Goal: Task Accomplishment & Management: Manage account settings

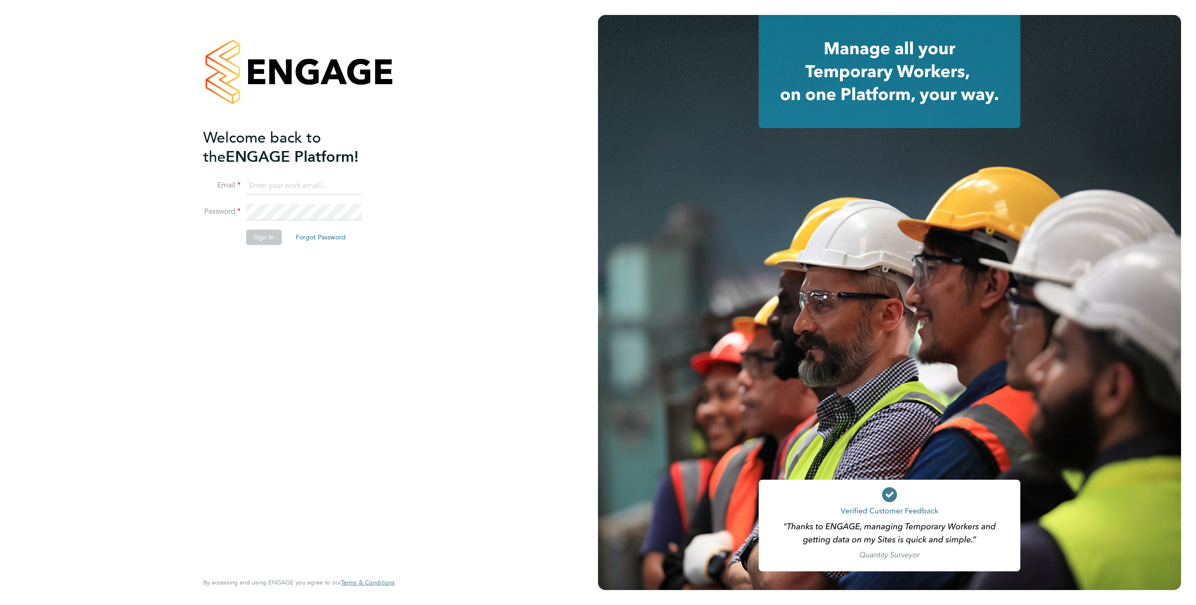
click at [297, 185] on input at bounding box center [303, 186] width 115 height 17
type input "[EMAIL_ADDRESS][DOMAIN_NAME]"
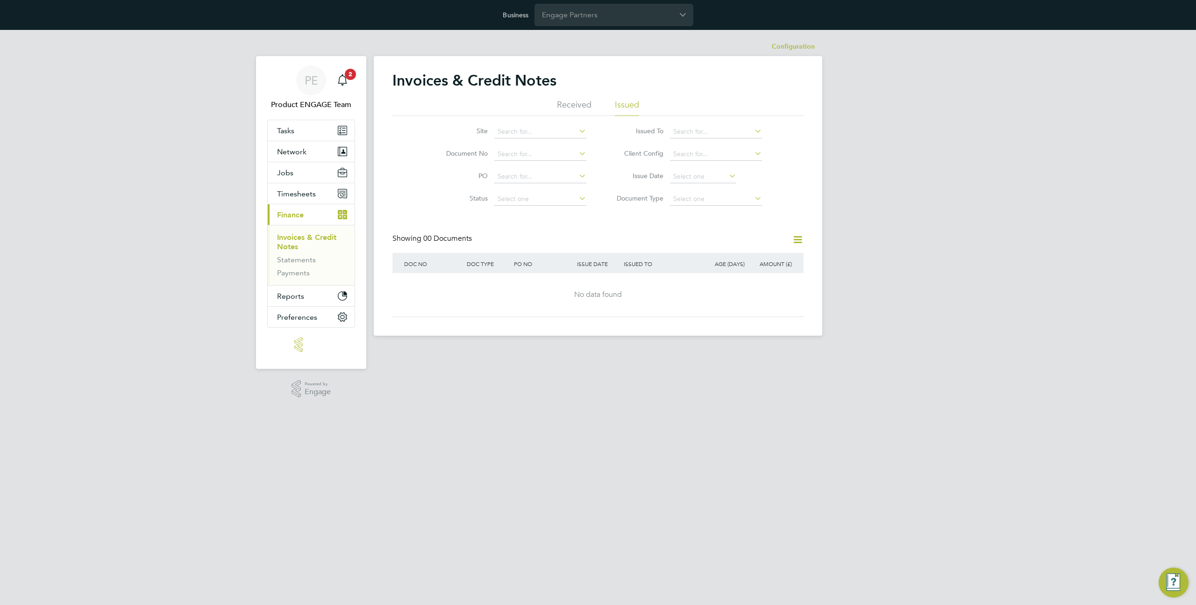
click at [592, 2] on div "Business Engage Partners" at bounding box center [598, 15] width 1196 height 30
click at [579, 18] on input "Engage Partners" at bounding box center [614, 15] width 159 height 22
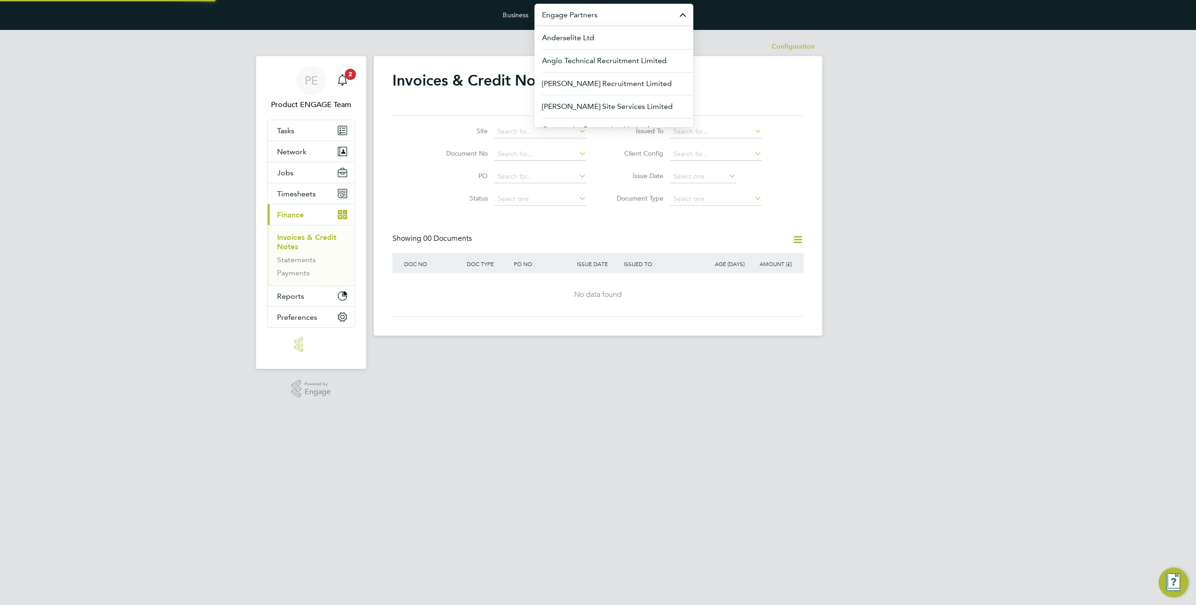
click at [579, 18] on input "Engage Partners" at bounding box center [614, 15] width 159 height 22
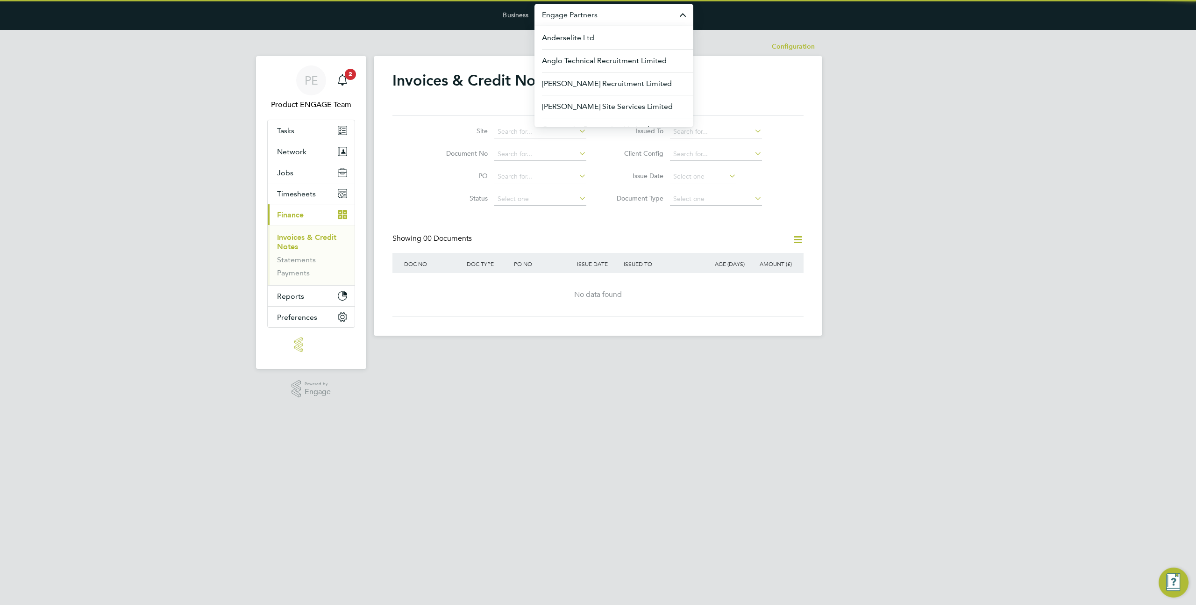
click at [579, 18] on input "Engage Partners" at bounding box center [614, 15] width 159 height 22
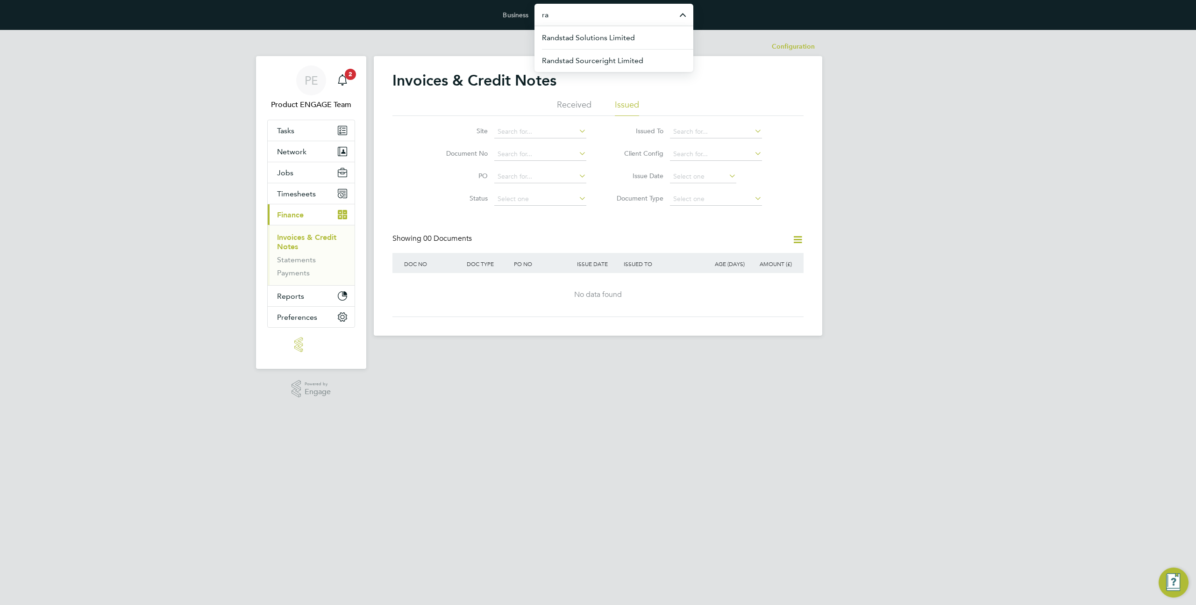
type input "r"
click at [566, 36] on span "Randstad Solutions Limited" at bounding box center [588, 37] width 93 height 11
type input "Randstad Solutions Limited"
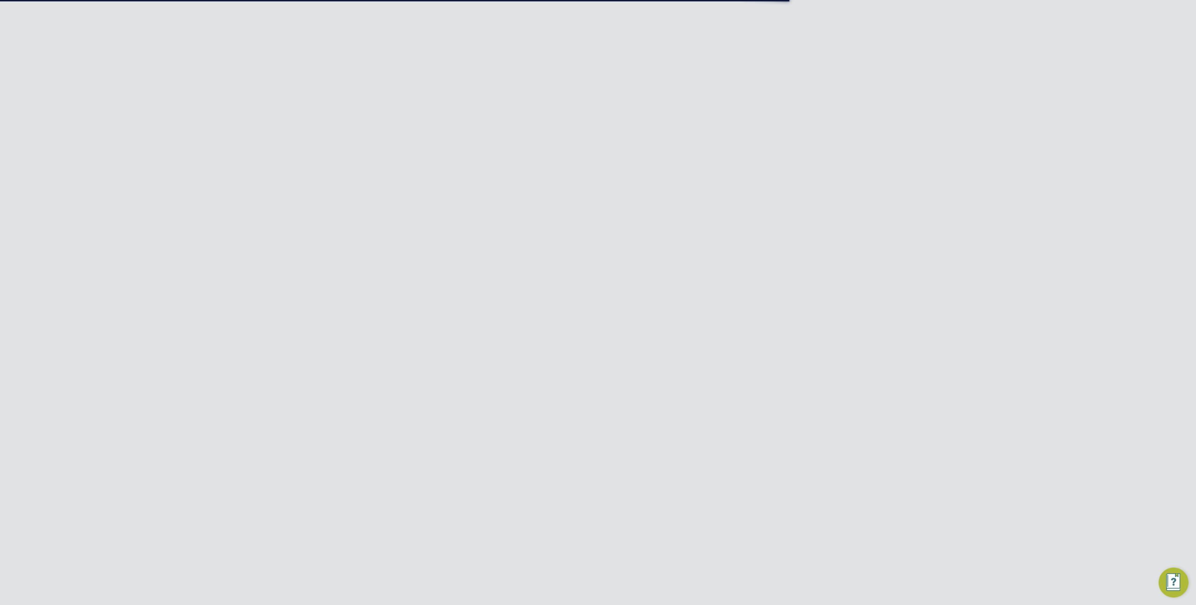
click at [563, 16] on input "Randstad Solutions Limited" at bounding box center [614, 15] width 159 height 22
click at [302, 174] on span "Network" at bounding box center [291, 172] width 29 height 9
click at [299, 192] on link "Team Members" at bounding box center [303, 195] width 52 height 9
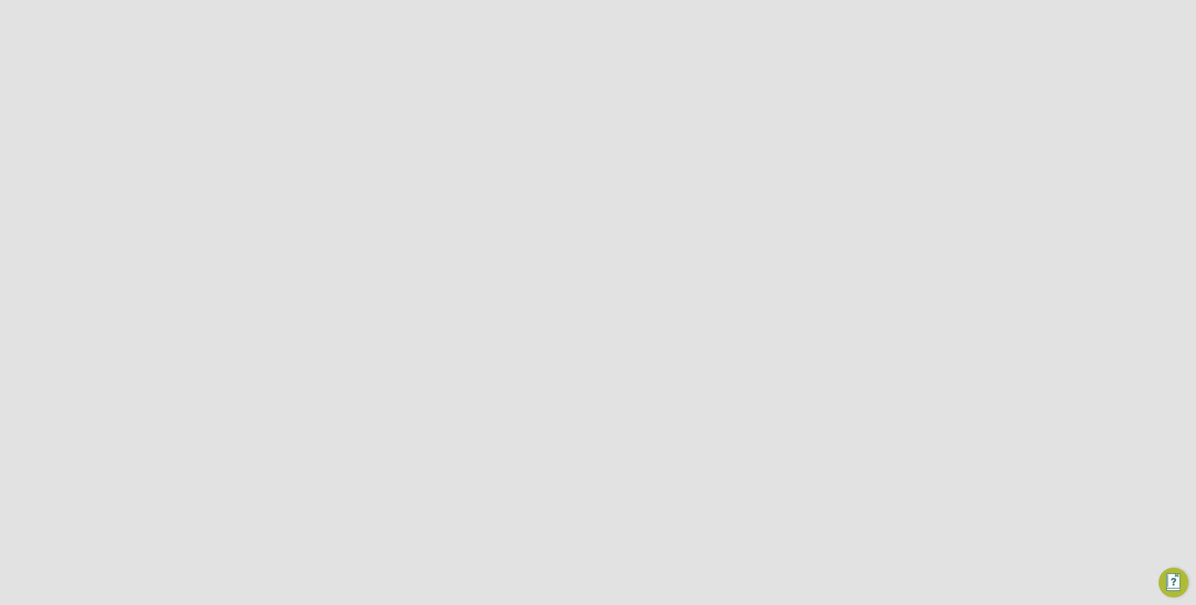
click at [782, 325] on icon at bounding box center [783, 330] width 9 height 11
click at [690, 426] on li "Impersonate" at bounding box center [731, 426] width 113 height 13
click at [579, 28] on div "Business Randstad Solutions Limited" at bounding box center [598, 15] width 1196 height 30
click at [579, 25] on div "Randstad Solutions Limited" at bounding box center [614, 15] width 159 height 22
click at [579, 25] on input "Randstad Solutions Limited" at bounding box center [614, 15] width 159 height 22
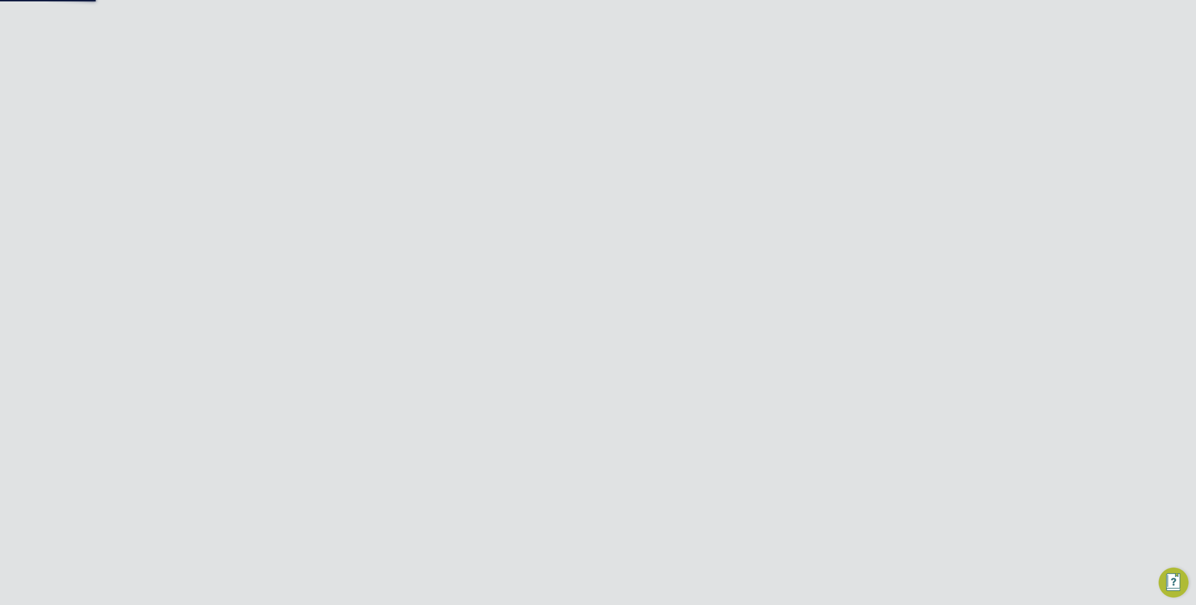
click at [579, 25] on input "Randstad Solutions Limited" at bounding box center [614, 15] width 159 height 22
click at [610, 70] on span "[PERSON_NAME] Construction & Infrastructure Ltd" at bounding box center [614, 68] width 144 height 22
type input "[PERSON_NAME] Construction & Infrastructure Ltd"
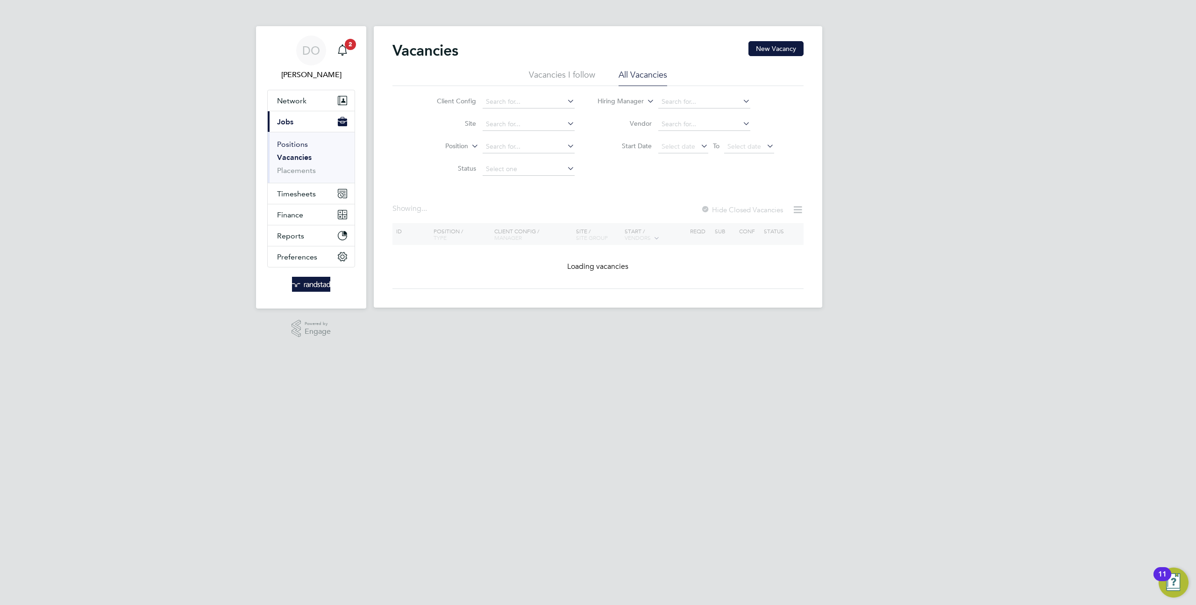
click at [286, 143] on link "Positions" at bounding box center [292, 144] width 31 height 9
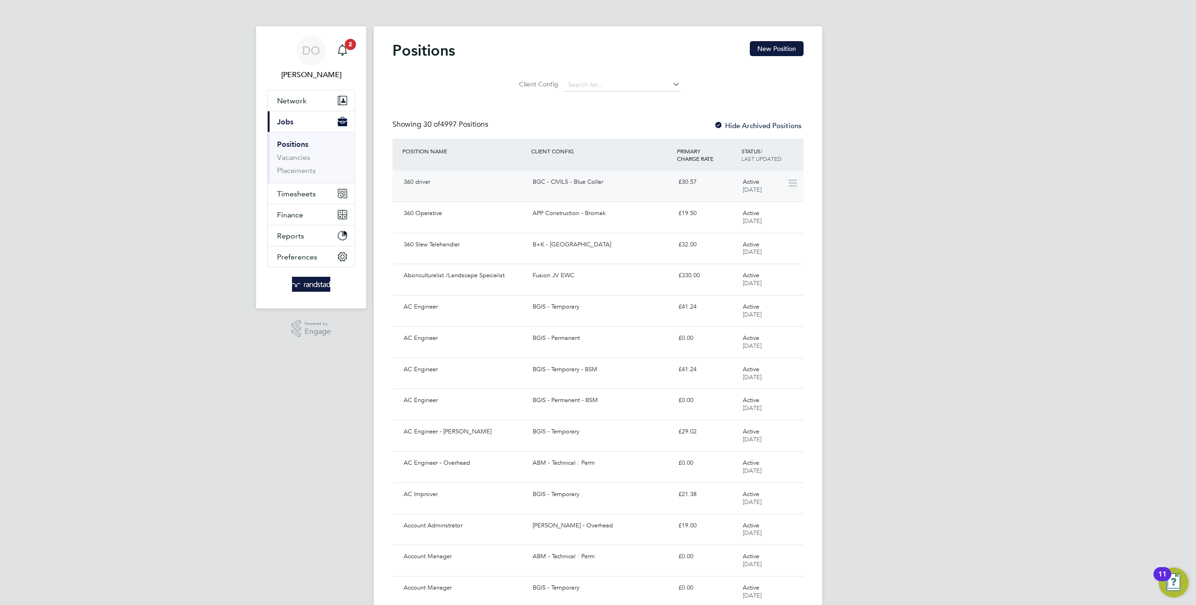
click at [564, 181] on div "BGC - CIVILS - Blue Collar" at bounding box center [601, 181] width 145 height 15
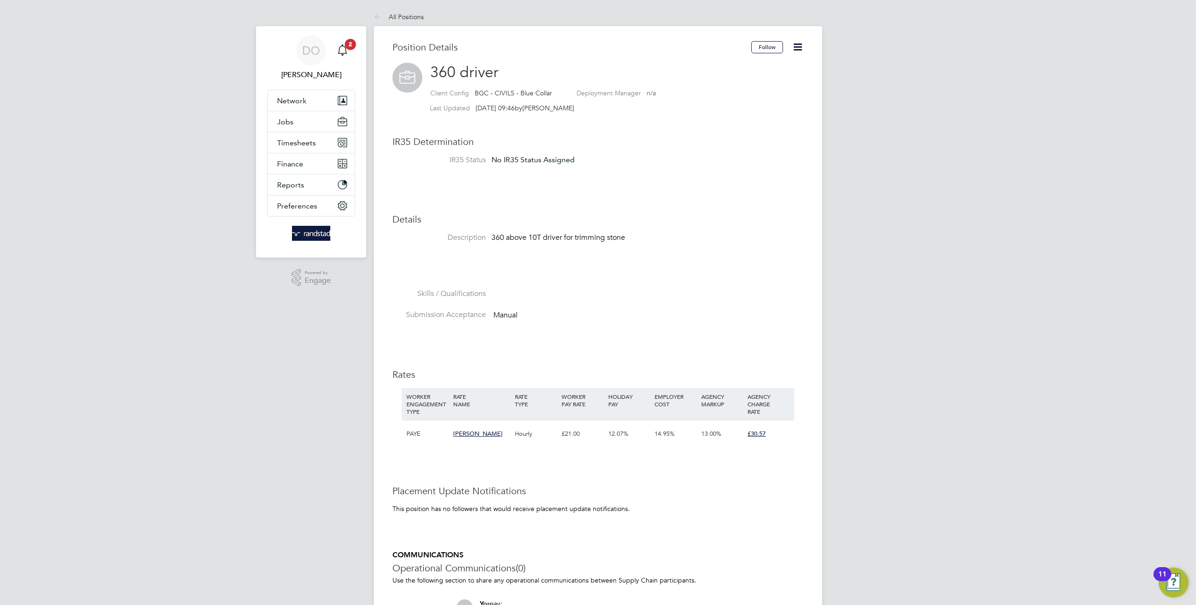
click at [800, 48] on icon at bounding box center [798, 47] width 12 height 12
click at [385, 18] on icon at bounding box center [380, 18] width 12 height 12
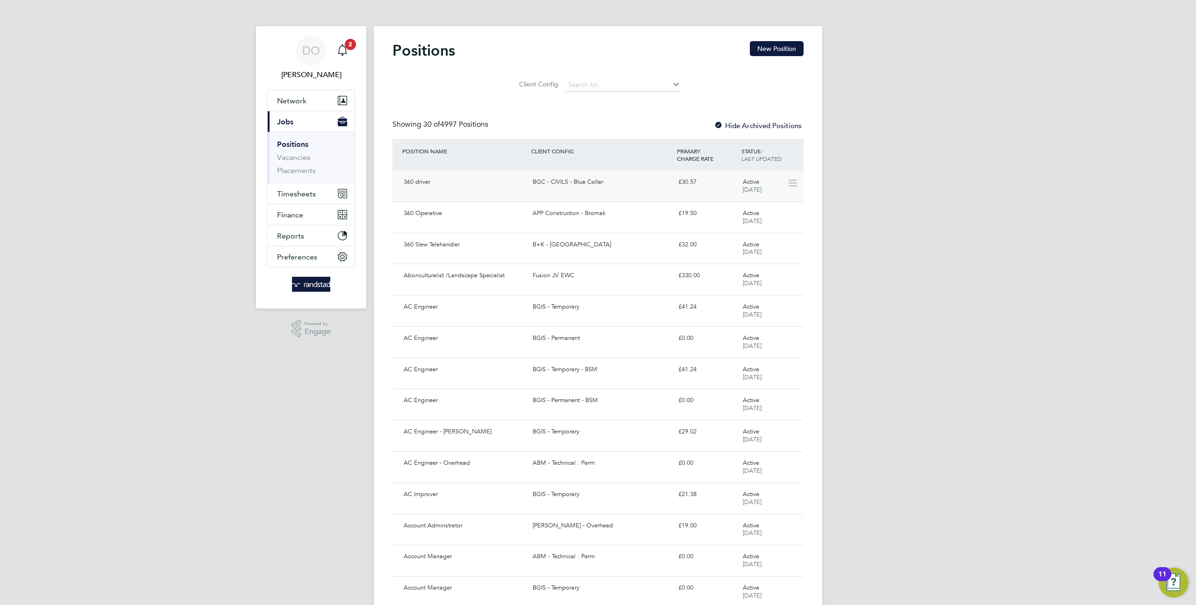
click at [596, 192] on div "360 driver BGC - CIVILS - Blue Collar £30.57 Active 16 Aug 2023" at bounding box center [598, 186] width 411 height 31
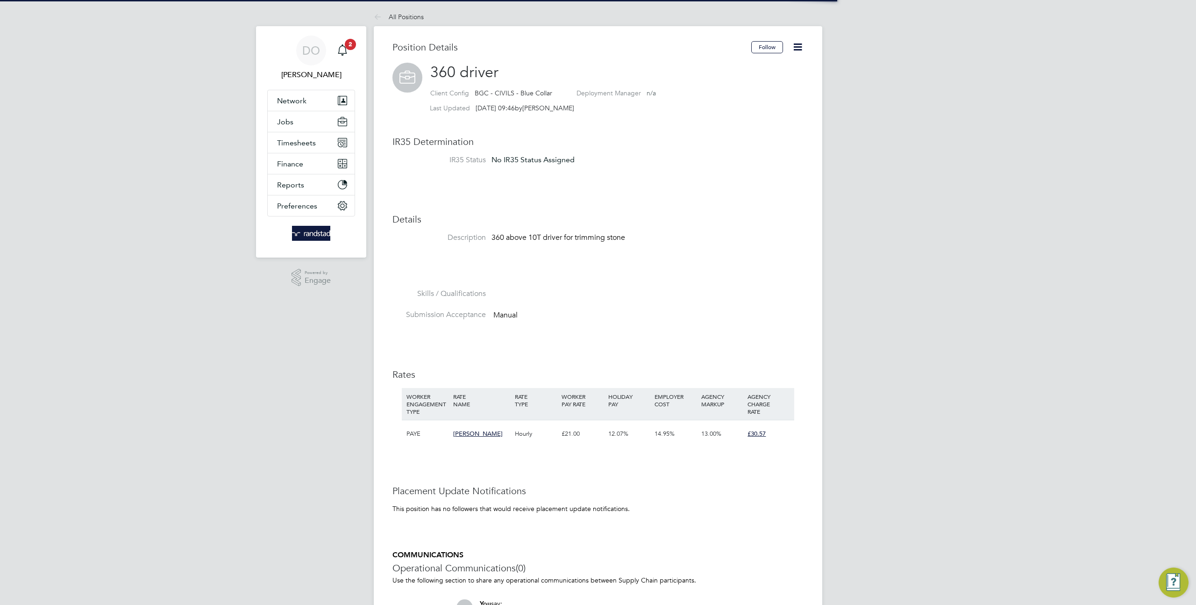
scroll to position [28, 62]
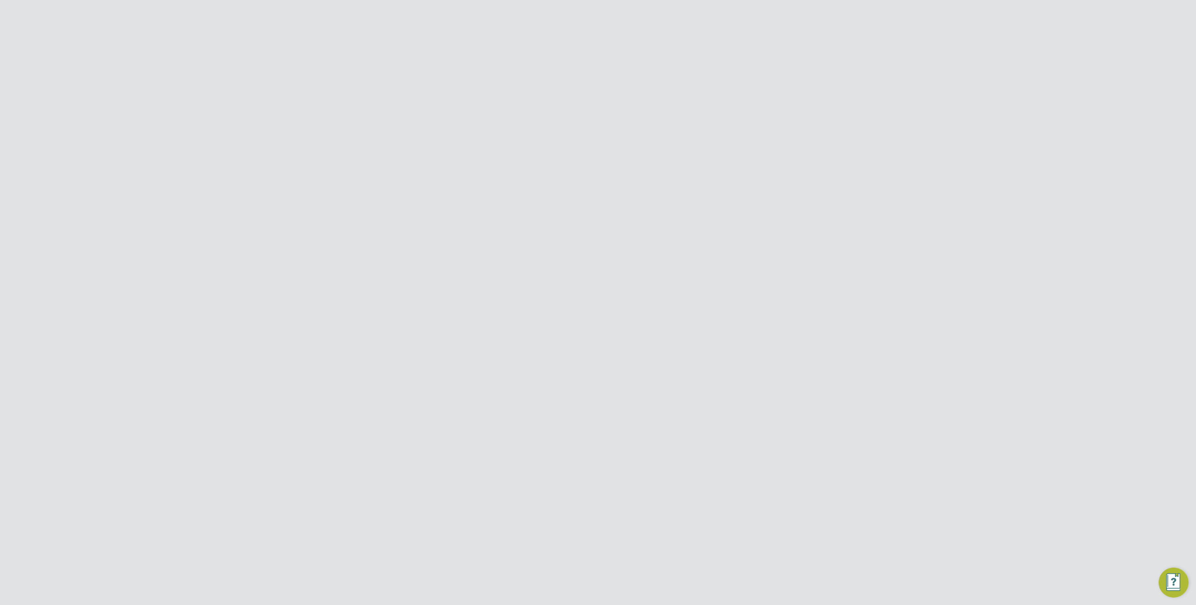
click at [570, 108] on input at bounding box center [622, 117] width 136 height 18
type input "admin"
click at [784, 204] on icon at bounding box center [783, 204] width 9 height 11
click at [697, 321] on li "Impersonate" at bounding box center [731, 323] width 113 height 13
click at [748, 82] on button "New Team Member" at bounding box center [767, 78] width 74 height 15
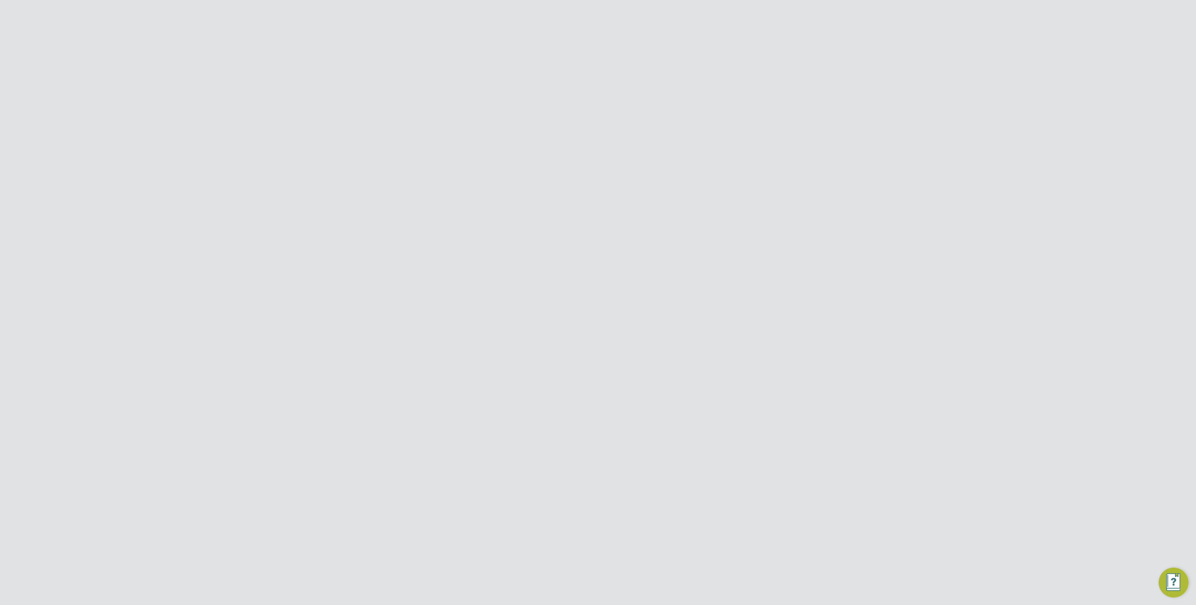
scroll to position [278, 0]
click at [848, 298] on div at bounding box center [598, 302] width 1196 height 605
click at [836, 373] on div at bounding box center [598, 302] width 1196 height 605
click at [756, 79] on div at bounding box center [755, 75] width 17 height 17
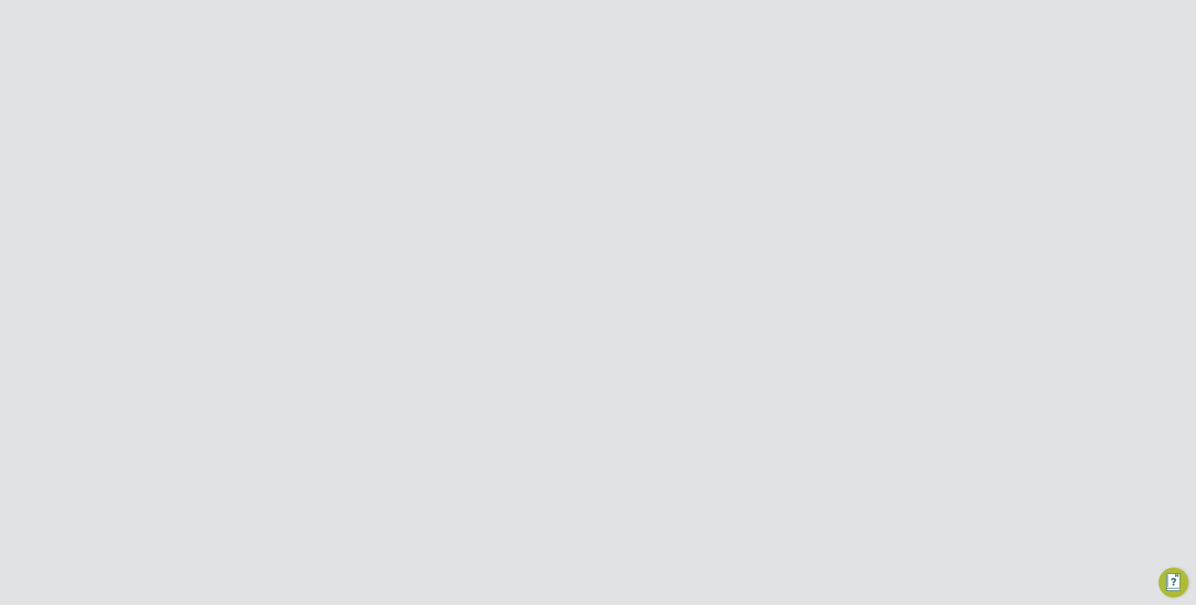
click at [283, 264] on button "Jobs" at bounding box center [311, 270] width 87 height 21
click at [295, 217] on link "Positions" at bounding box center [292, 216] width 31 height 9
click at [637, 217] on div "Morgan Sindall Infra - Nuclear Energy Water" at bounding box center [601, 211] width 145 height 15
click at [621, 12] on input "Morgan Sindall Construction & Infrastructure Ltd" at bounding box center [614, 15] width 159 height 22
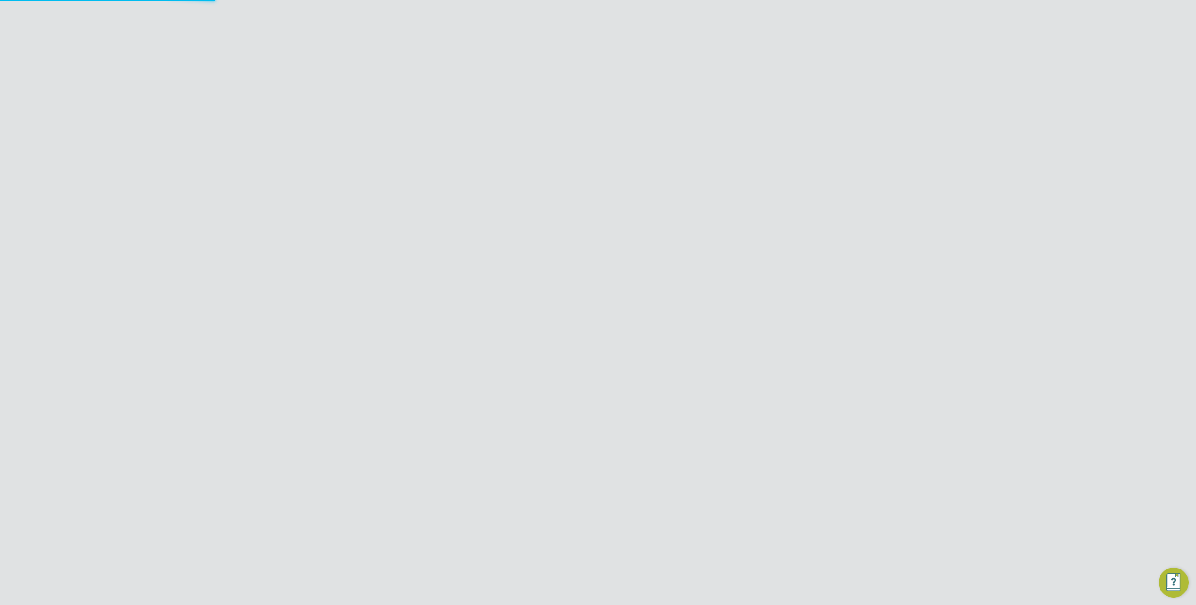
click at [621, 12] on input "Morgan Sindall Construction & Infrastructure Ltd" at bounding box center [614, 15] width 159 height 22
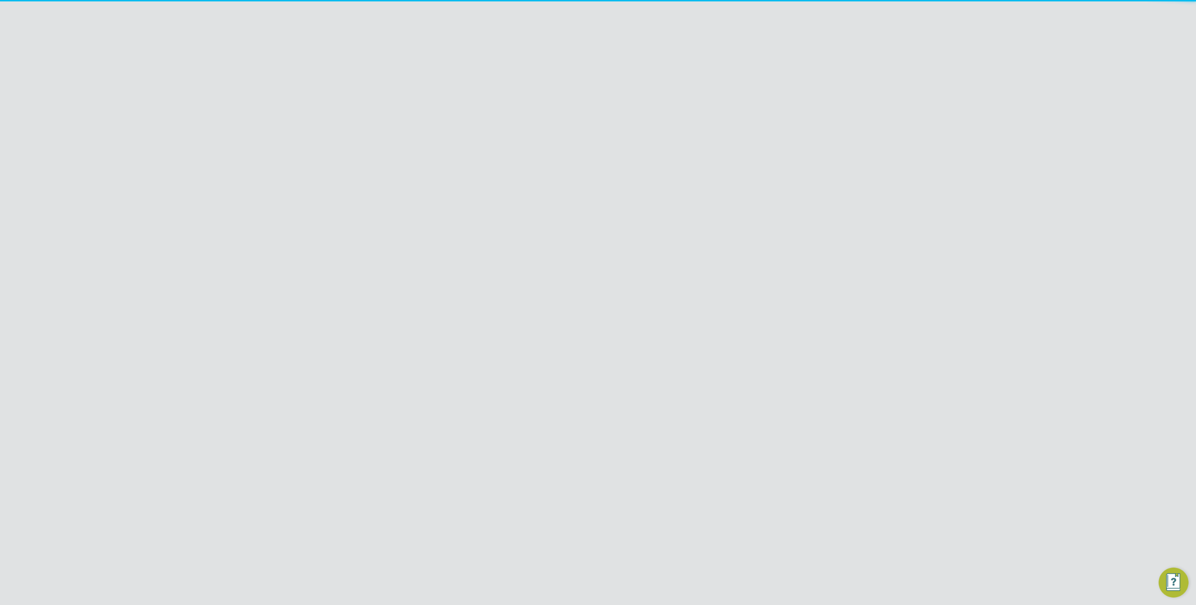
click at [600, 62] on span "Randstad Solutions Limited" at bounding box center [588, 60] width 93 height 11
type input "Randstad Solutions Limited"
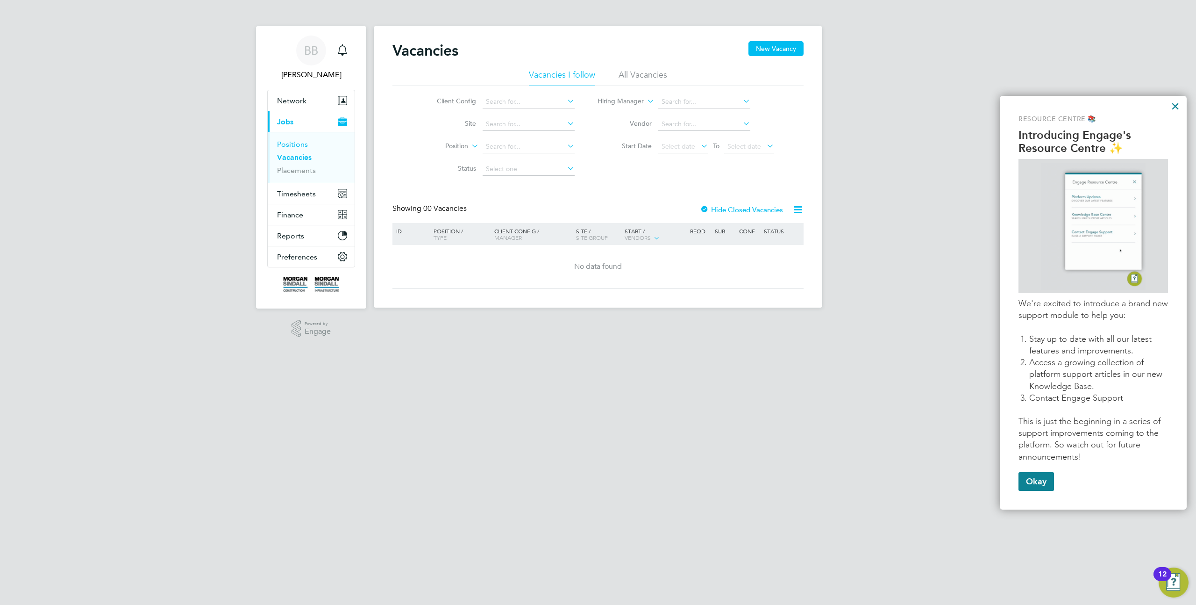
click at [297, 148] on link "Positions" at bounding box center [292, 144] width 31 height 9
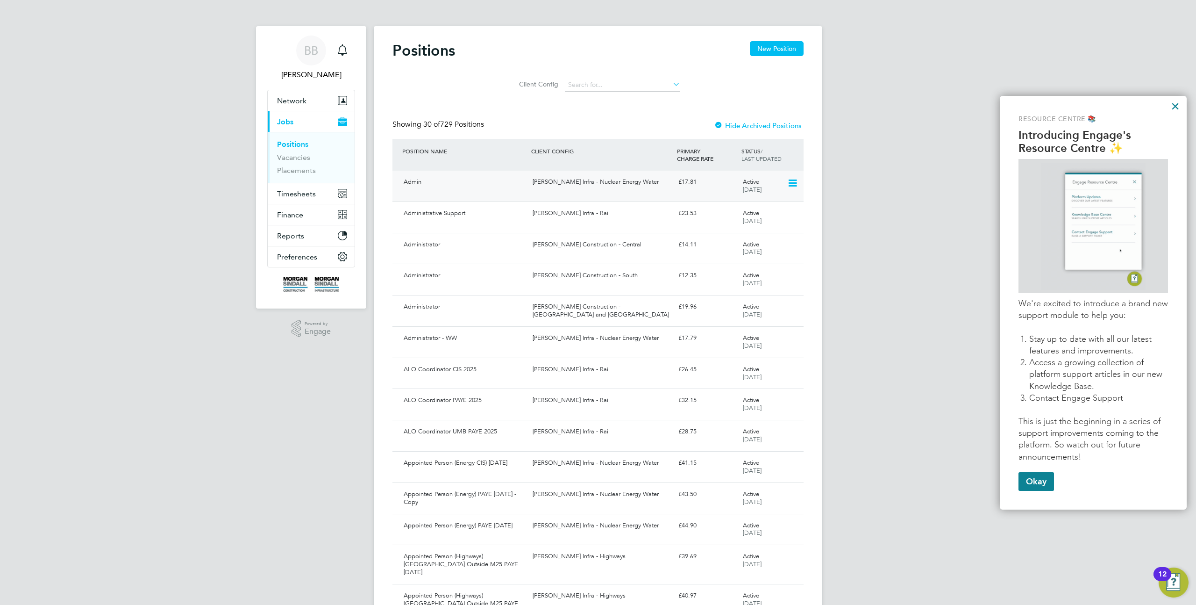
click at [560, 190] on div "Admin Morgan Sindall Infra - Nuclear Energy Water £17.81 Active 09 May 2025" at bounding box center [598, 186] width 411 height 31
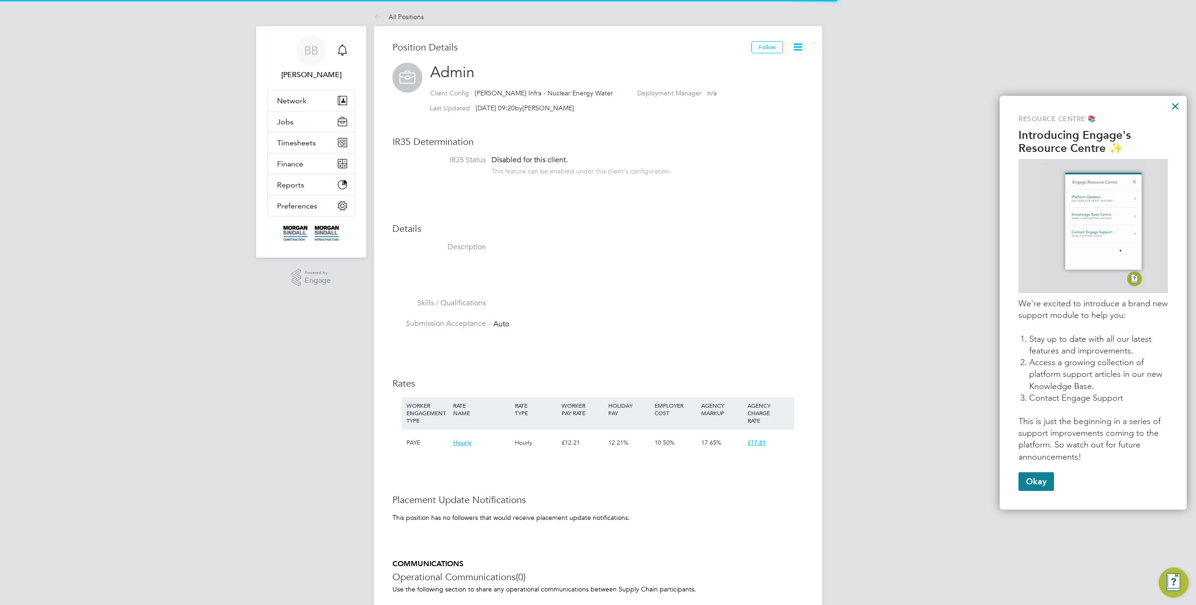
scroll to position [28, 62]
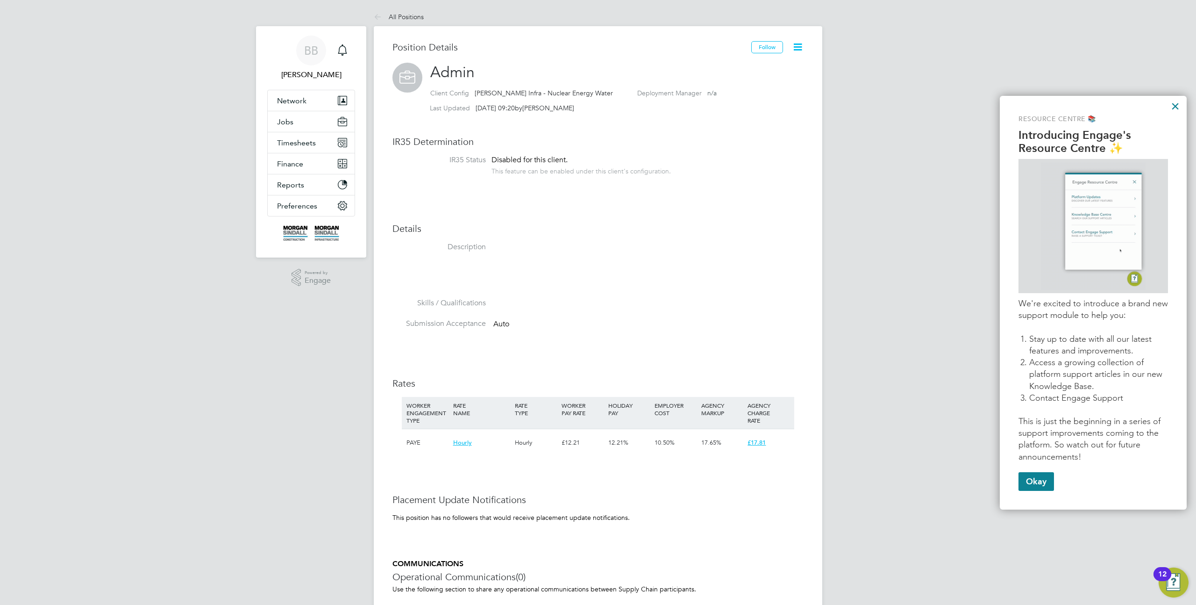
click at [798, 46] on icon at bounding box center [798, 47] width 12 height 12
click at [751, 295] on li "Description" at bounding box center [598, 270] width 411 height 56
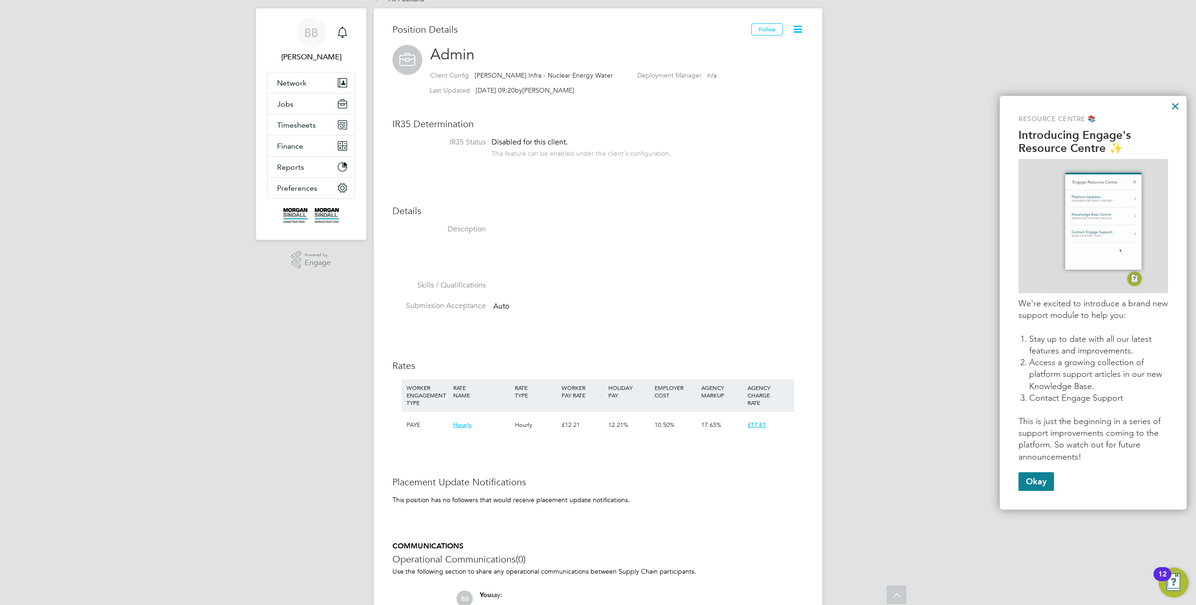
scroll to position [0, 0]
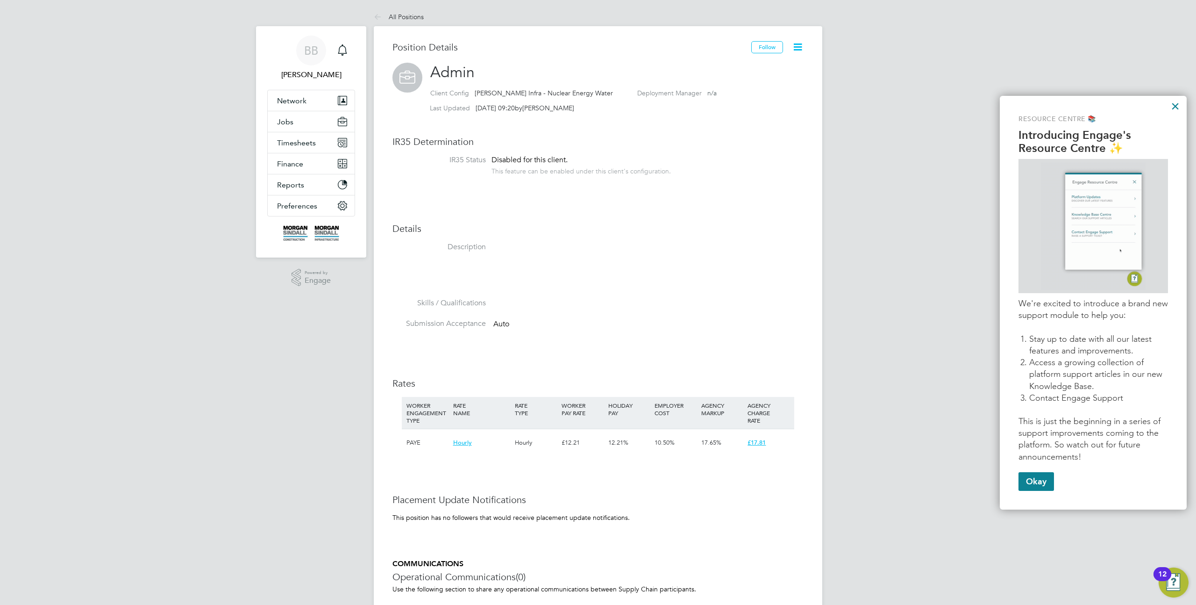
click at [800, 48] on icon at bounding box center [798, 47] width 12 height 12
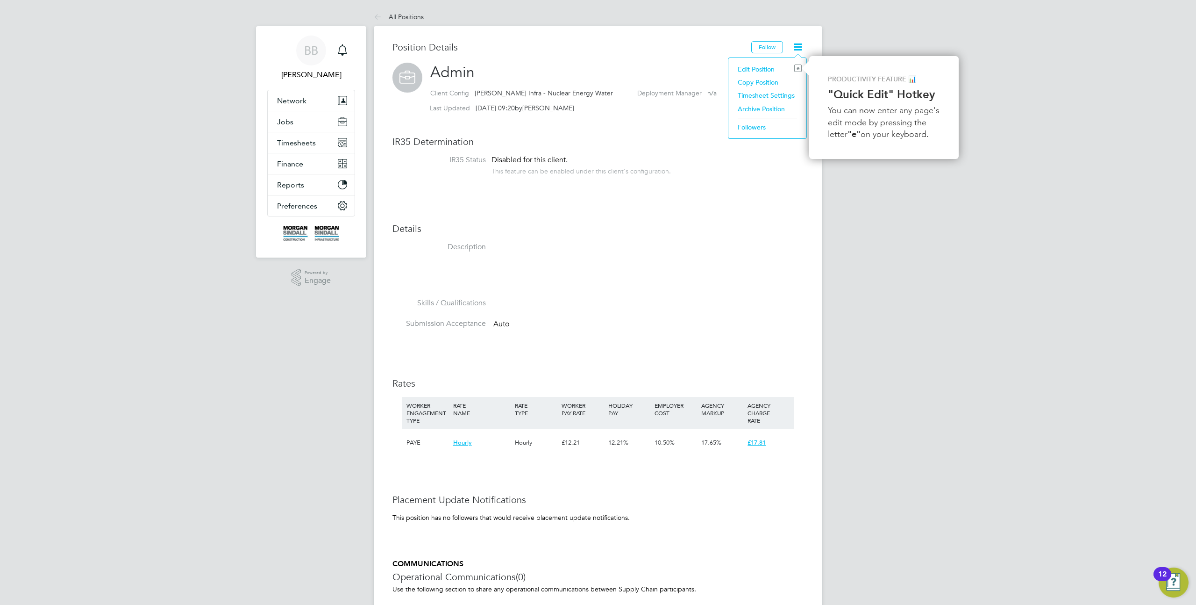
click at [800, 308] on li "Skills / Qualifications" at bounding box center [598, 308] width 411 height 21
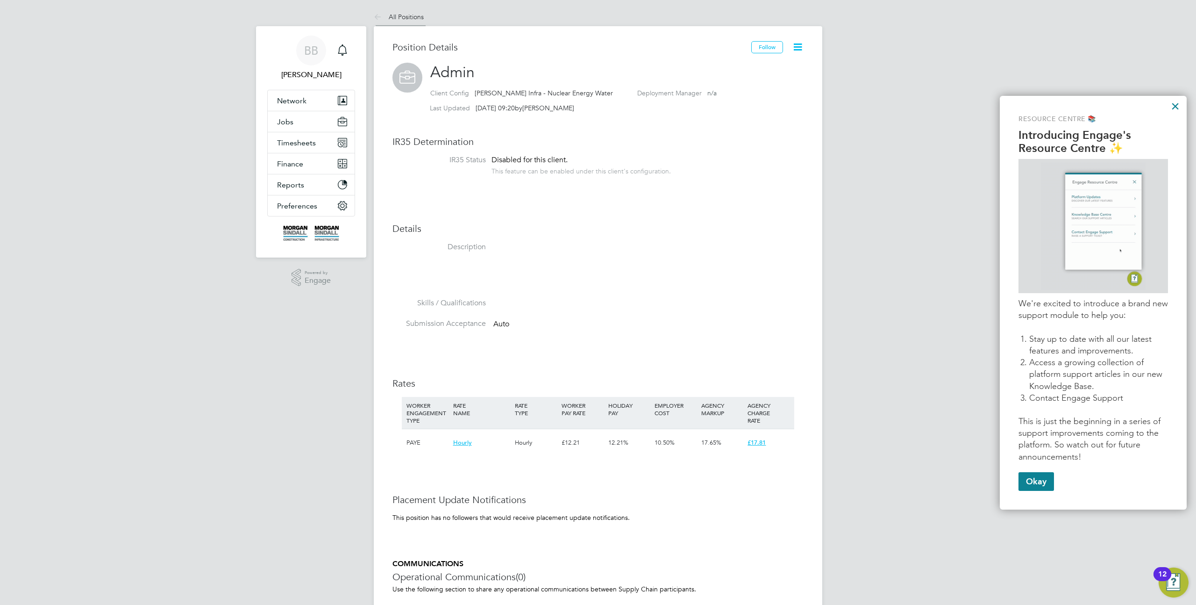
click at [379, 15] on icon at bounding box center [380, 18] width 12 height 12
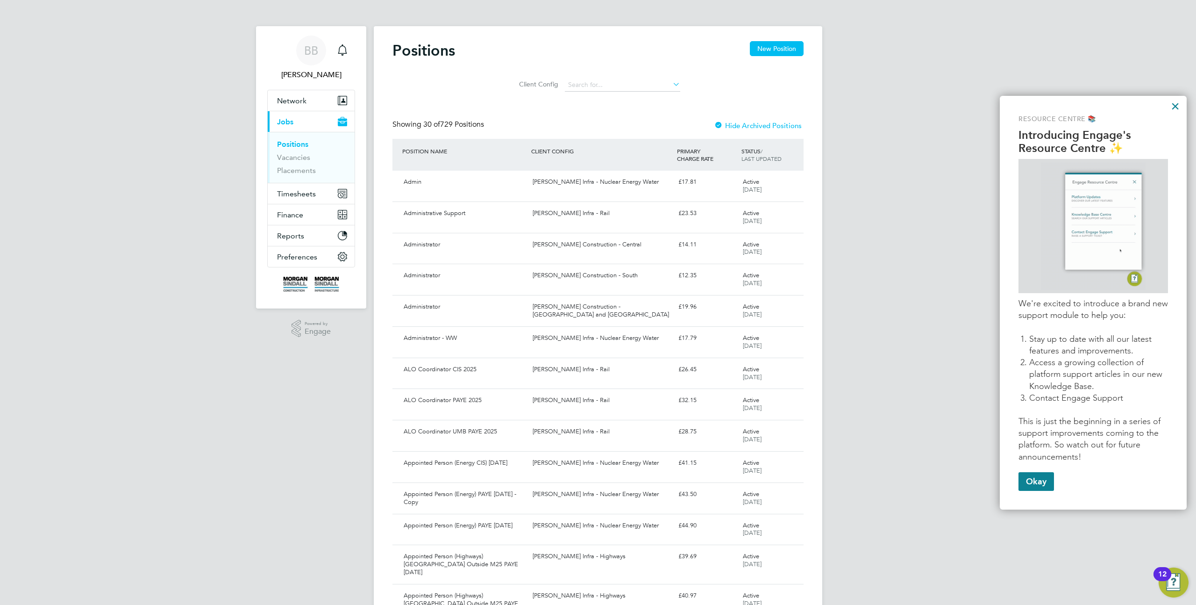
click at [722, 126] on div at bounding box center [718, 125] width 9 height 9
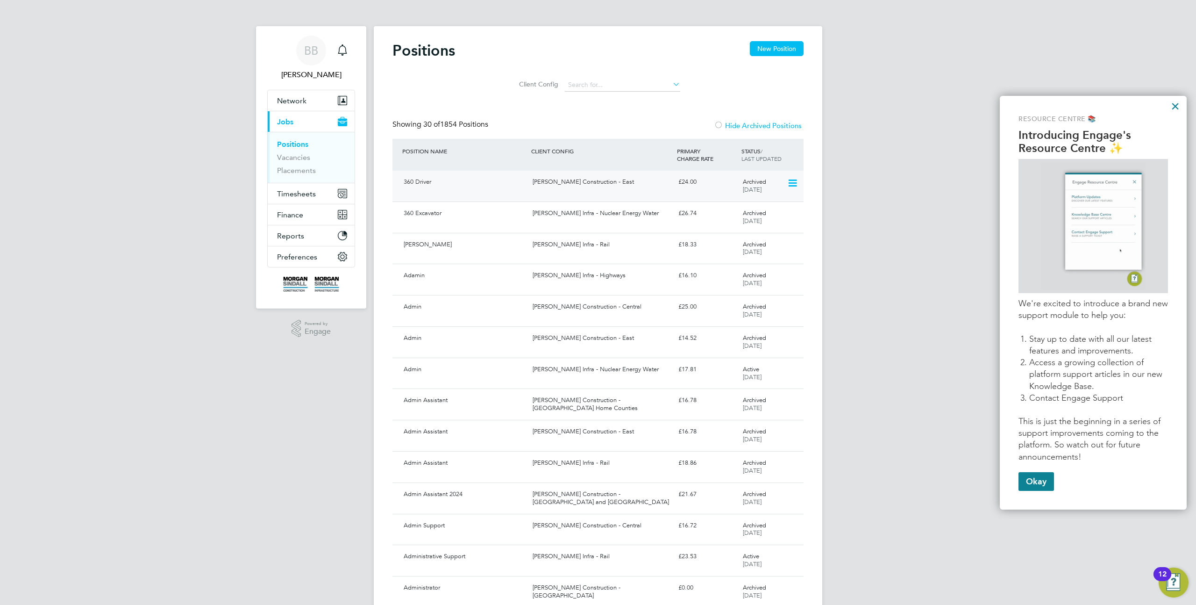
click at [795, 182] on icon at bounding box center [791, 183] width 9 height 11
click at [721, 128] on div at bounding box center [718, 125] width 9 height 9
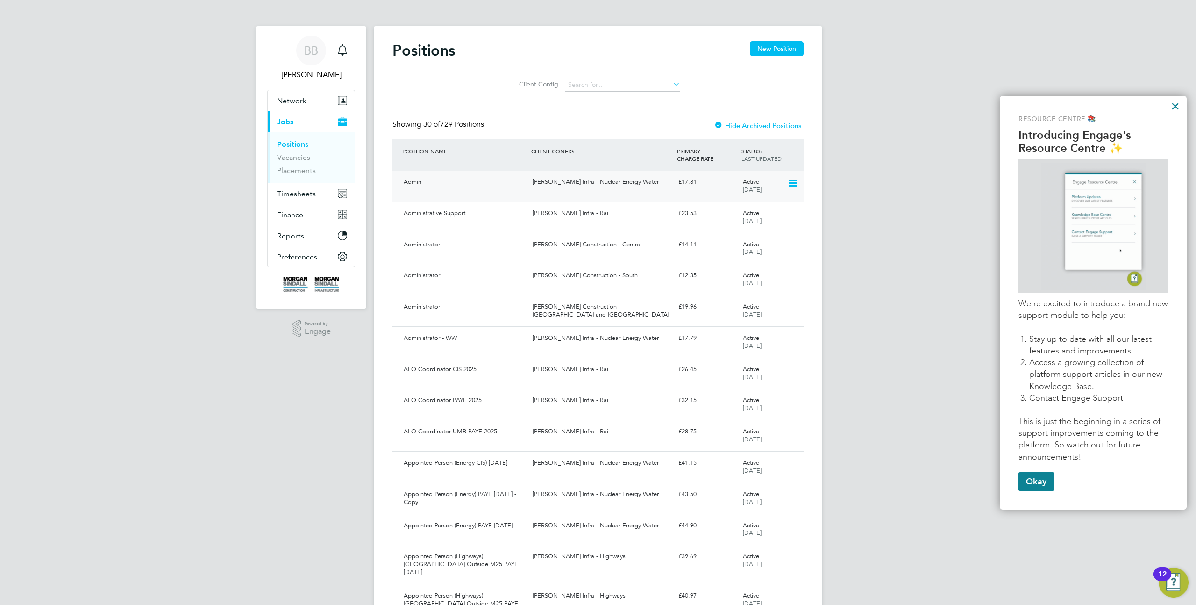
click at [786, 184] on div "Active 09 May 2025" at bounding box center [763, 185] width 49 height 23
click at [792, 184] on icon at bounding box center [791, 183] width 9 height 11
click at [857, 342] on div "BB Billy Barnett Notifications Applications: Network Team Members Businesses Si…" at bounding box center [598, 607] width 1196 height 1215
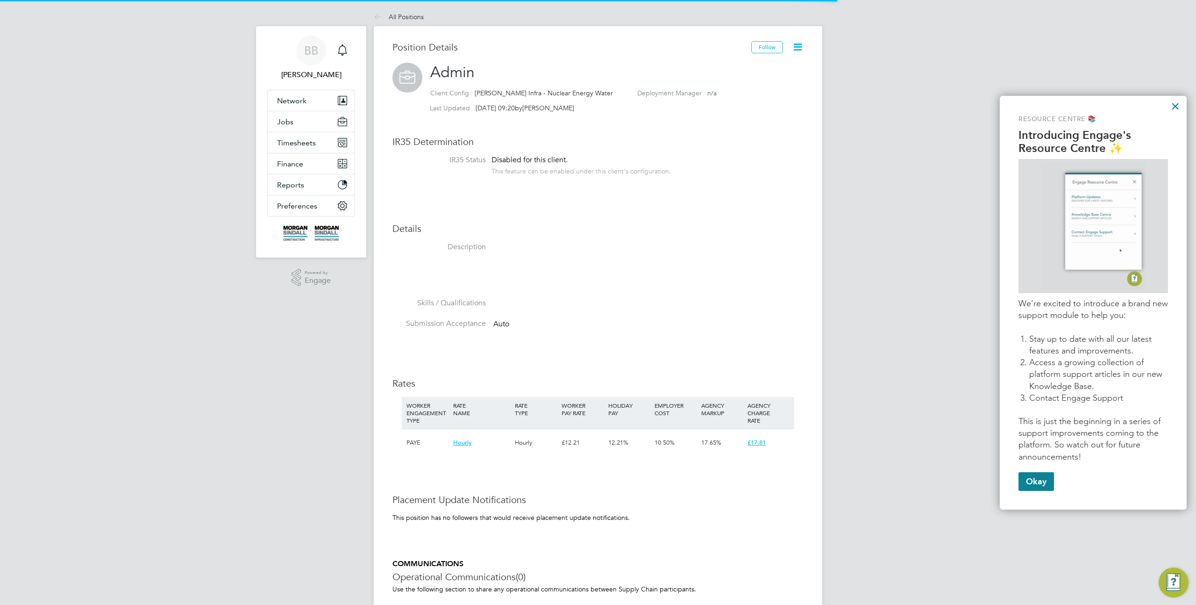
scroll to position [28, 62]
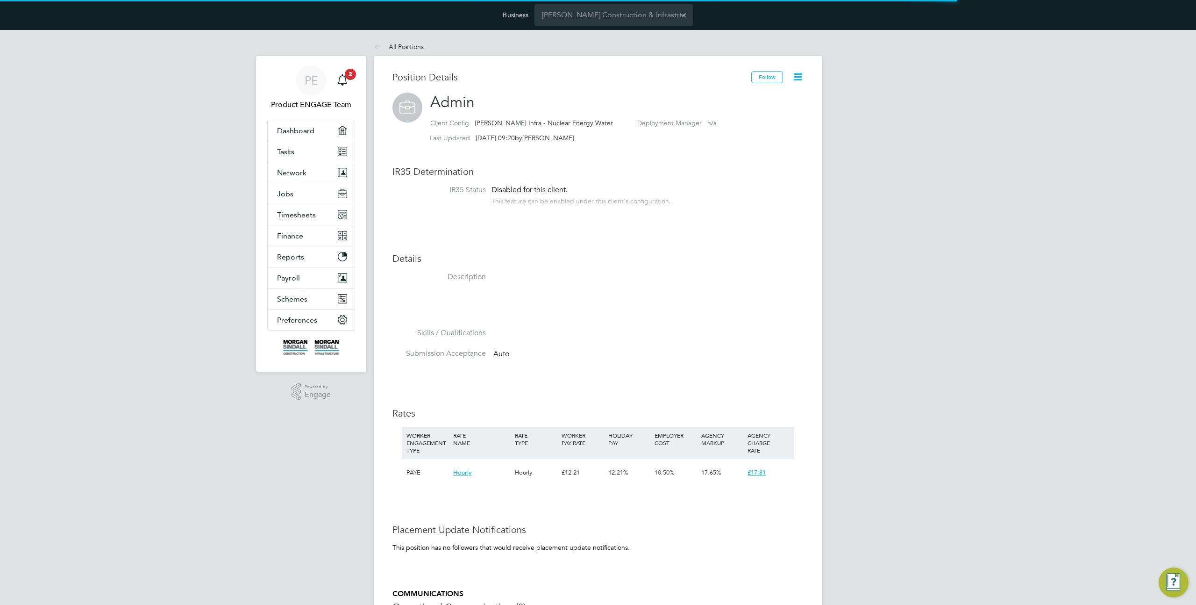
scroll to position [28, 62]
click at [800, 75] on icon at bounding box center [798, 77] width 12 height 12
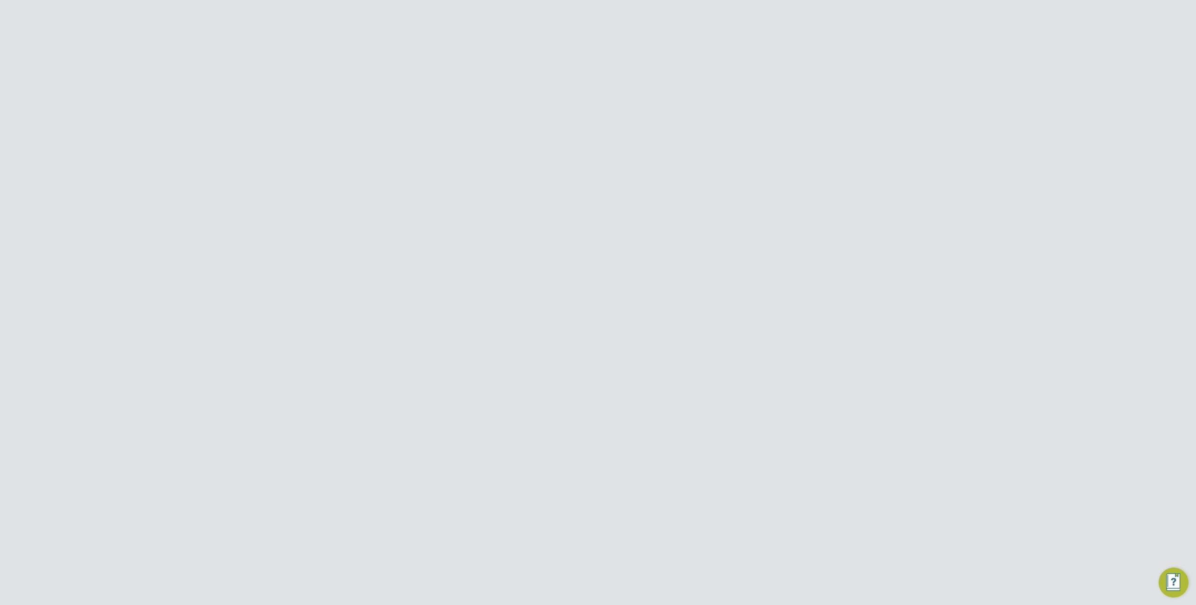
click at [302, 179] on button "Network" at bounding box center [311, 172] width 87 height 21
click at [304, 193] on link "Team Members" at bounding box center [303, 195] width 52 height 9
click at [780, 325] on icon at bounding box center [783, 330] width 9 height 11
click at [693, 427] on li "Impersonate" at bounding box center [731, 426] width 113 height 13
click at [756, 74] on button "New Team Member" at bounding box center [767, 78] width 74 height 15
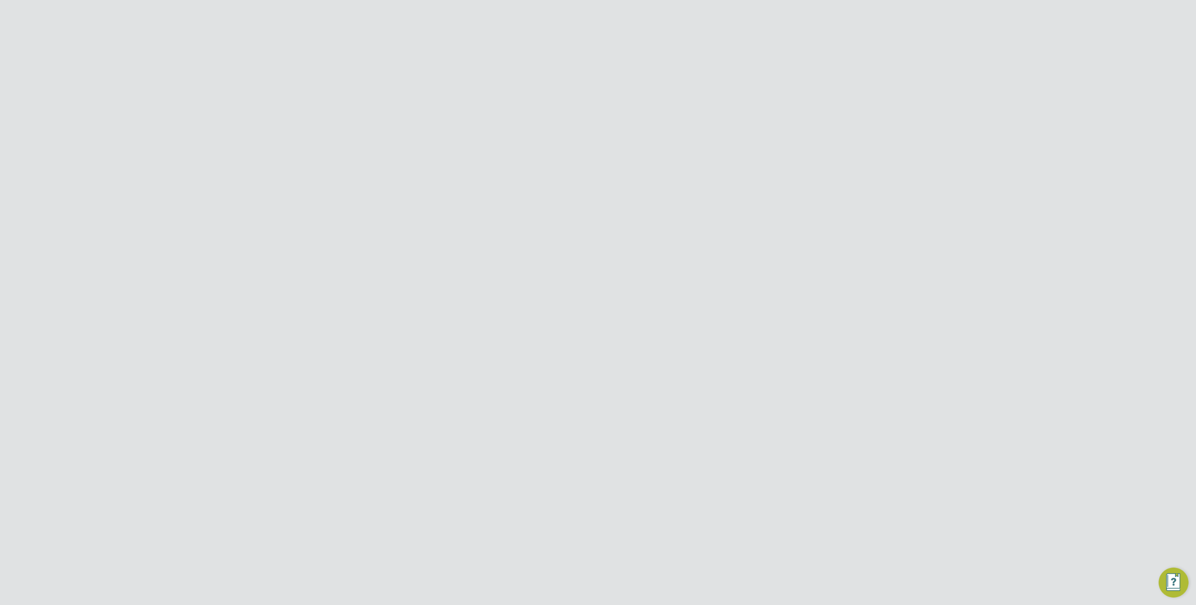
scroll to position [230, 0]
click at [856, 216] on div at bounding box center [598, 302] width 1196 height 605
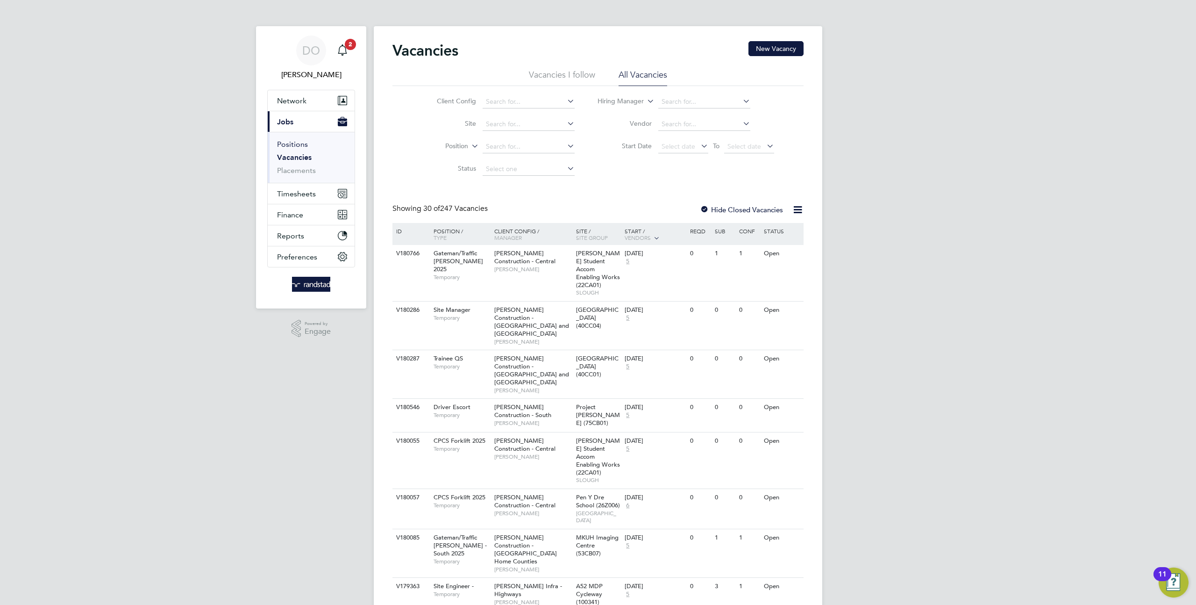
click at [296, 141] on link "Positions" at bounding box center [292, 144] width 31 height 9
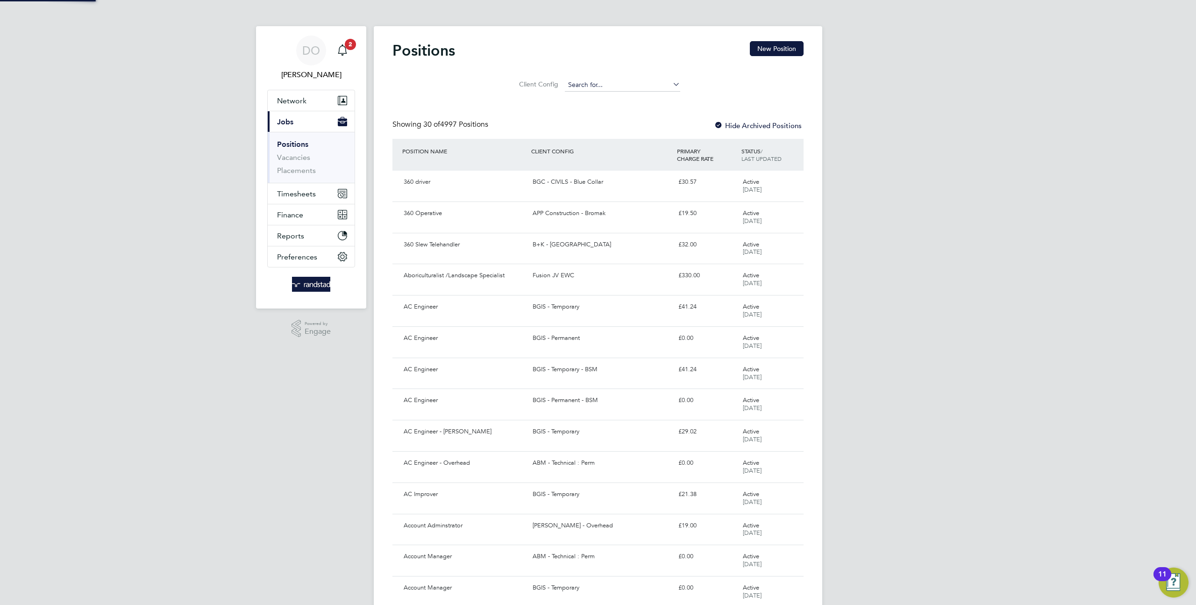
click at [579, 87] on input at bounding box center [622, 85] width 115 height 13
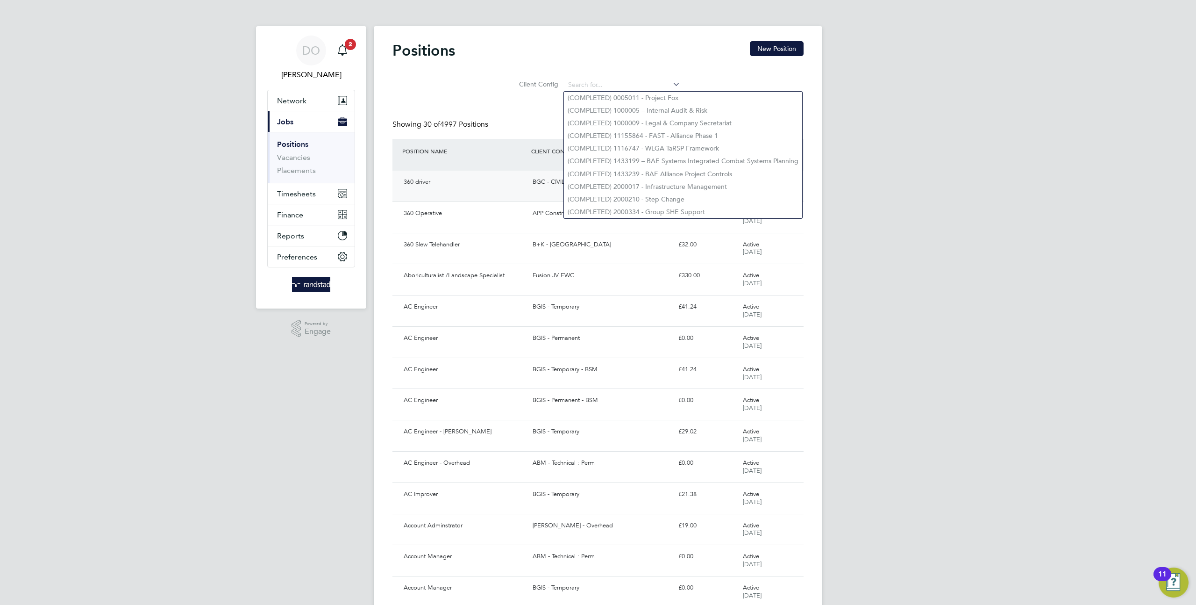
click at [536, 187] on div "BGC - CIVILS - Blue Collar" at bounding box center [601, 181] width 145 height 15
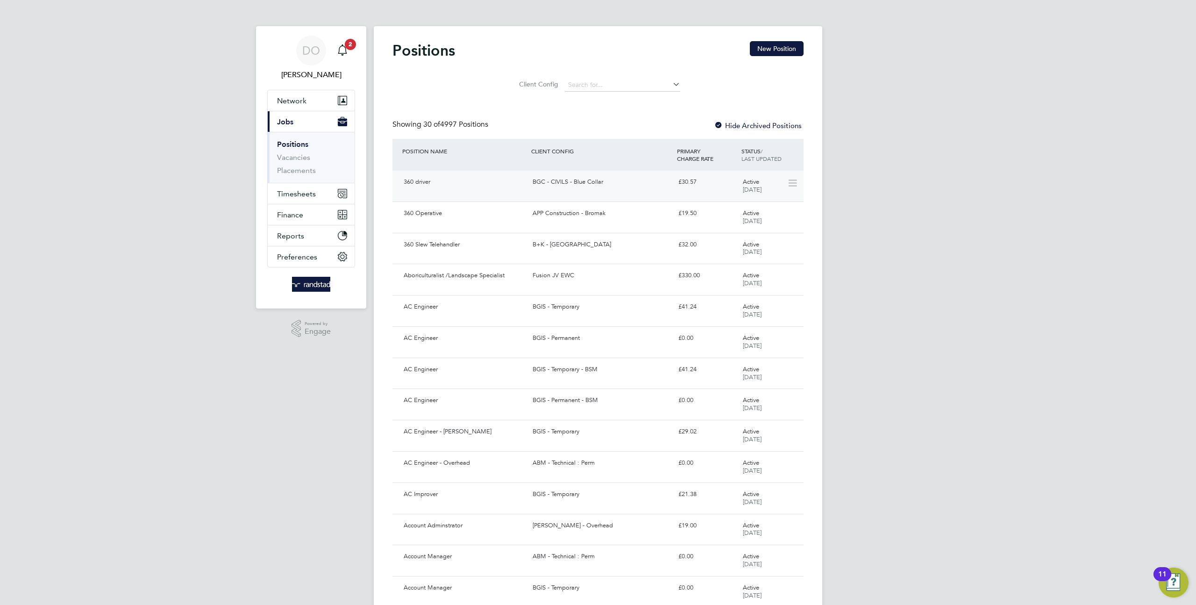
click at [711, 186] on div "£30.57" at bounding box center [707, 181] width 64 height 15
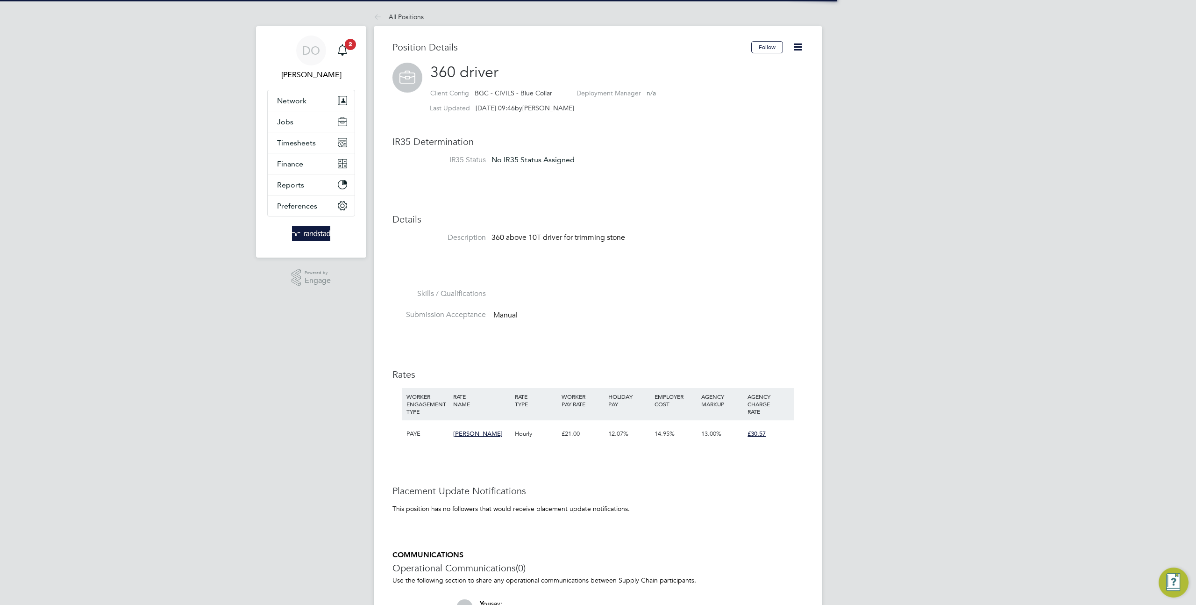
scroll to position [28, 62]
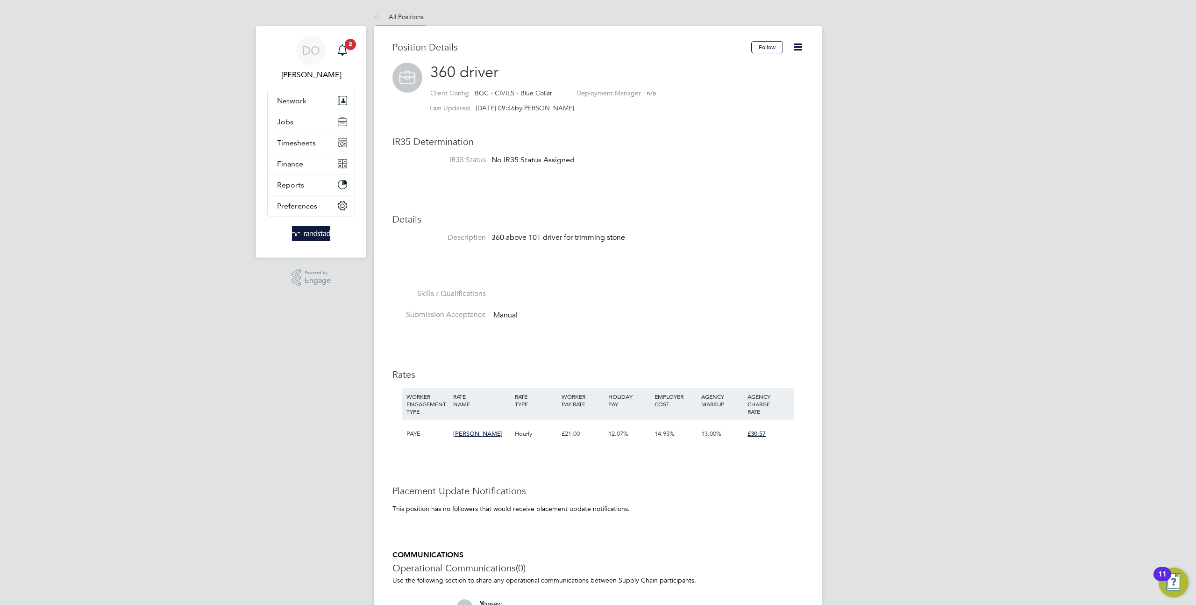
click at [377, 20] on icon at bounding box center [380, 18] width 12 height 12
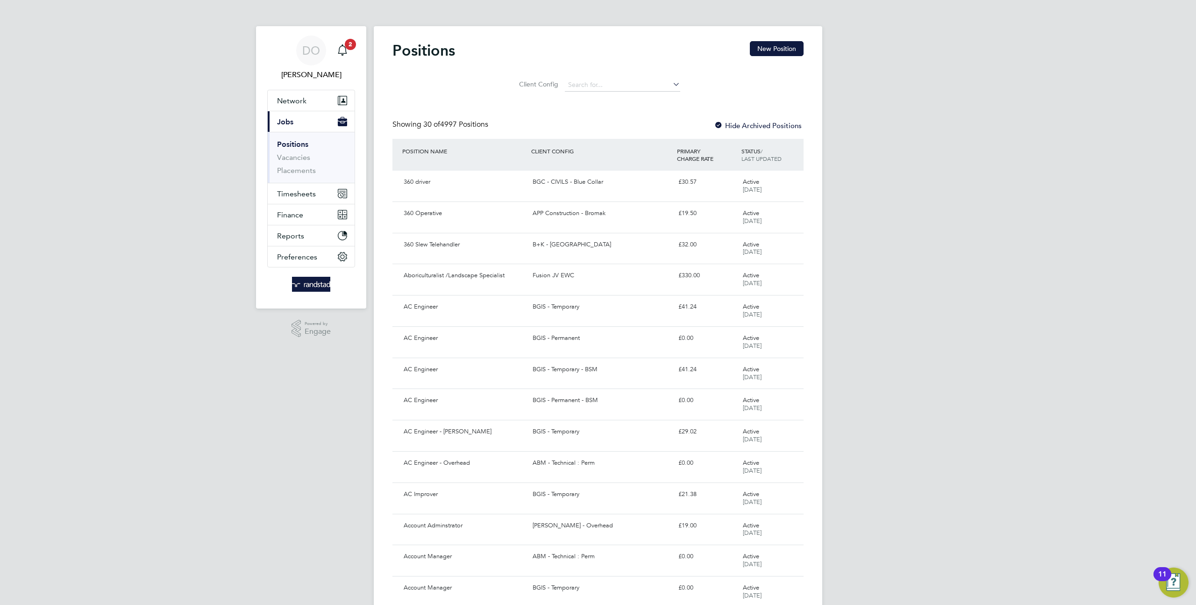
click at [721, 125] on div at bounding box center [718, 125] width 9 height 9
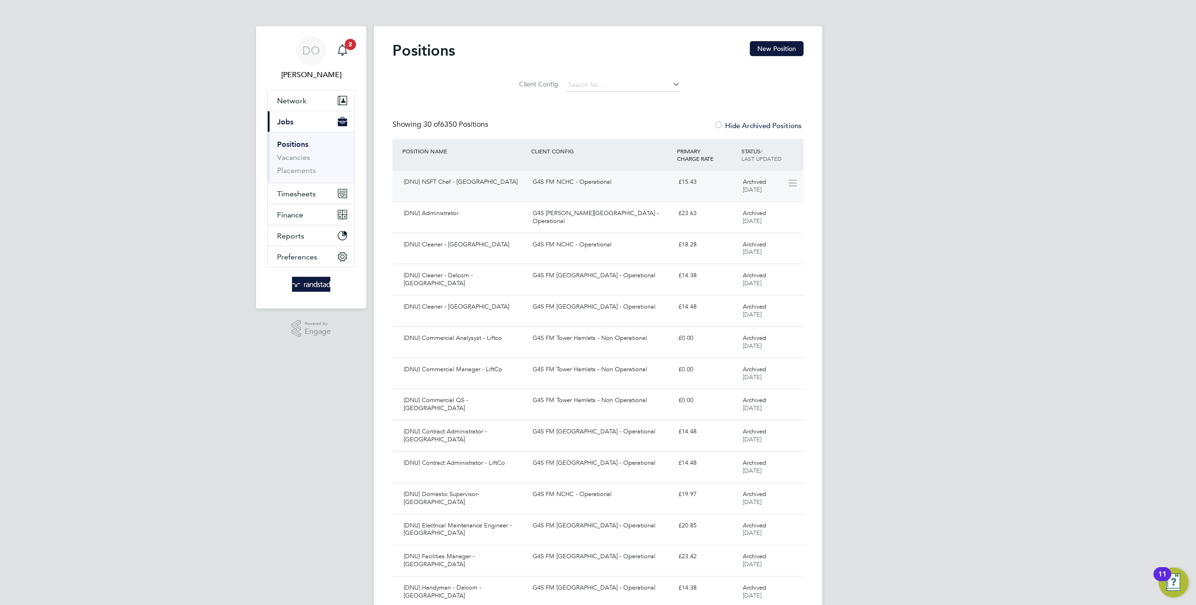
click at [792, 182] on icon at bounding box center [791, 183] width 9 height 11
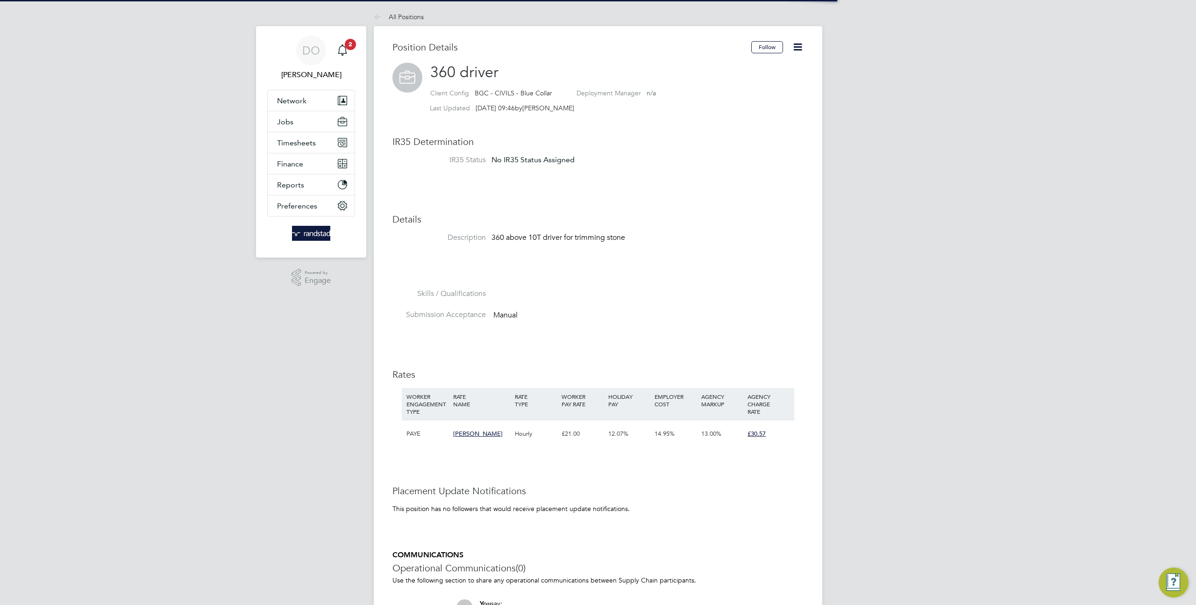
scroll to position [28, 62]
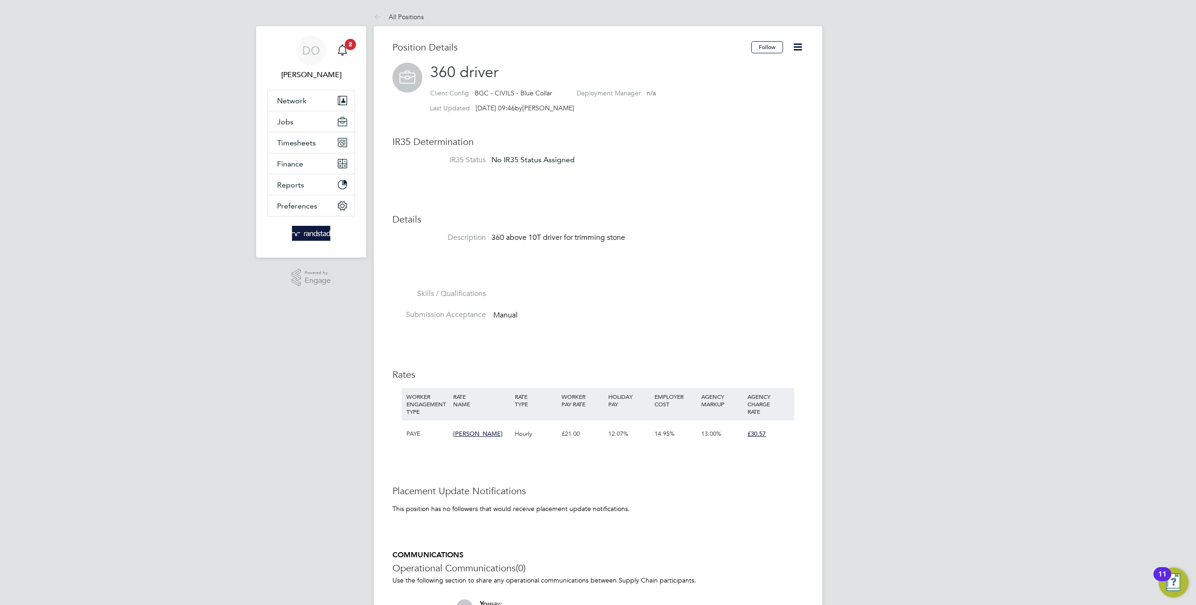
click at [798, 49] on icon at bounding box center [798, 47] width 12 height 12
click at [302, 58] on div "DO" at bounding box center [311, 51] width 30 height 30
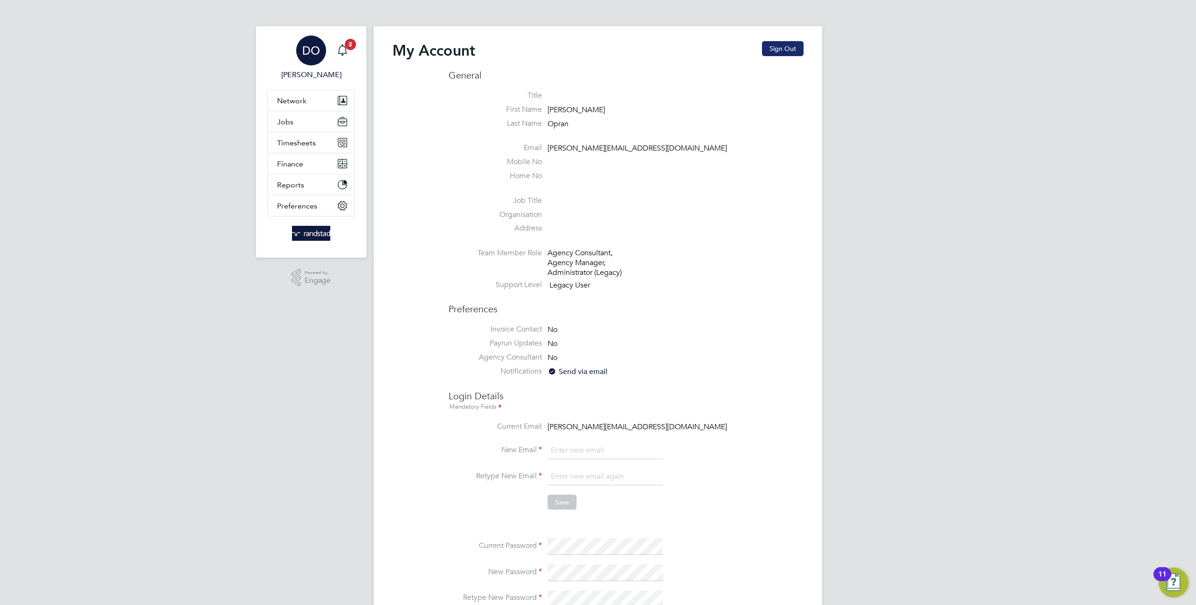
click at [791, 44] on button "Sign Out" at bounding box center [783, 48] width 42 height 15
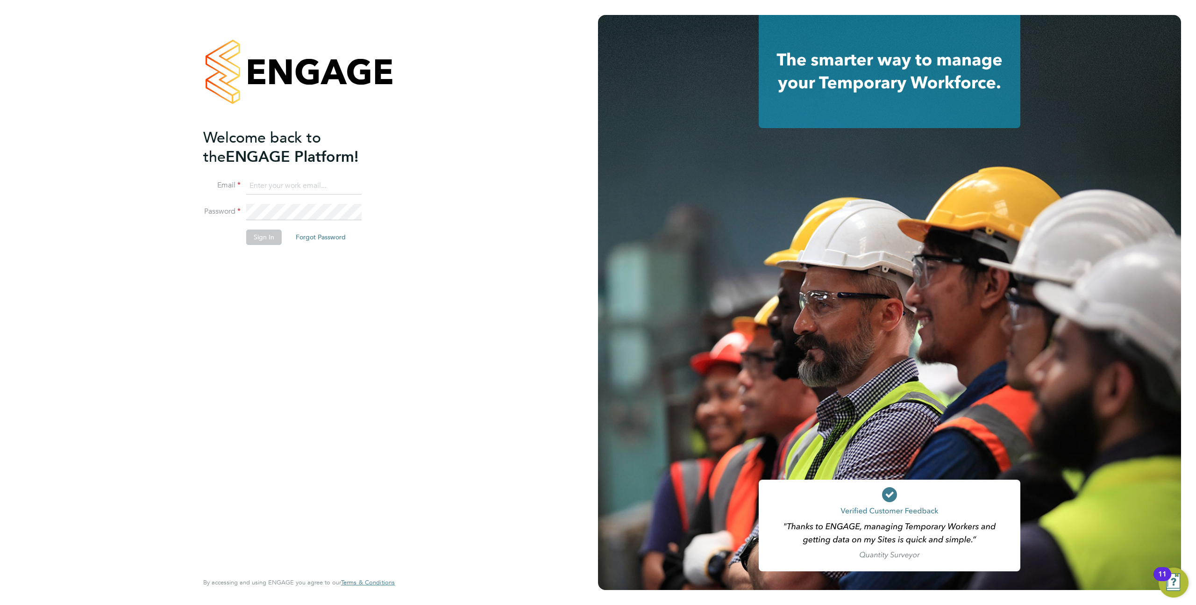
click at [283, 188] on input at bounding box center [303, 186] width 115 height 17
type input "supportuser4@engagetech.com"
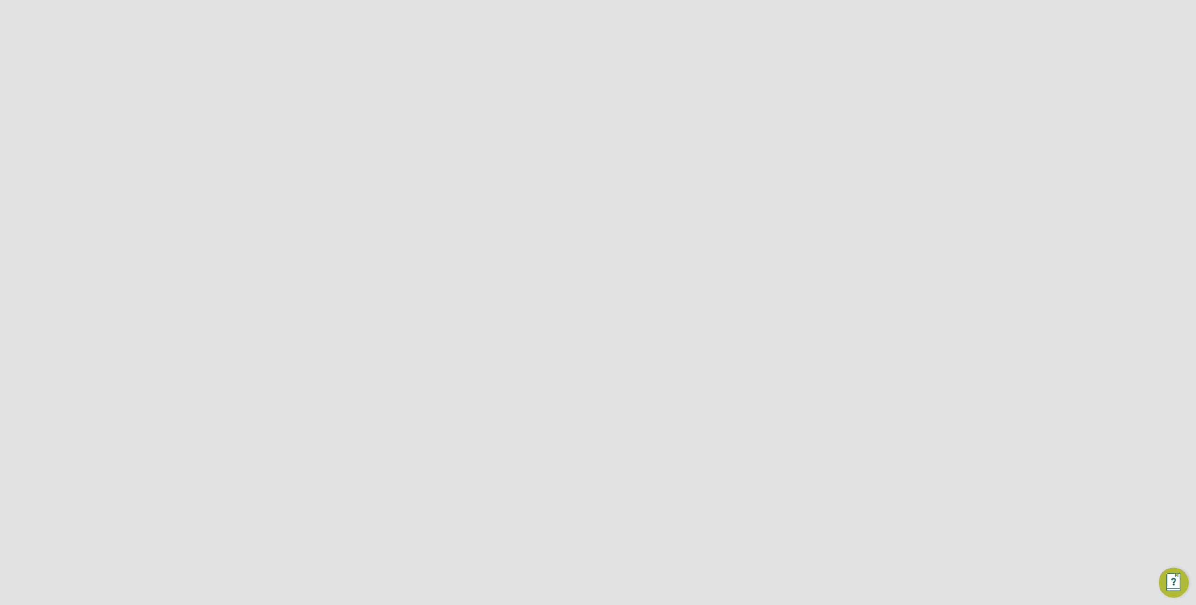
click at [586, 19] on input "Randstad Solutions Limited" at bounding box center [614, 15] width 159 height 22
click at [583, 100] on span "[PERSON_NAME] Construction & Infrastructure Ltd" at bounding box center [614, 106] width 144 height 22
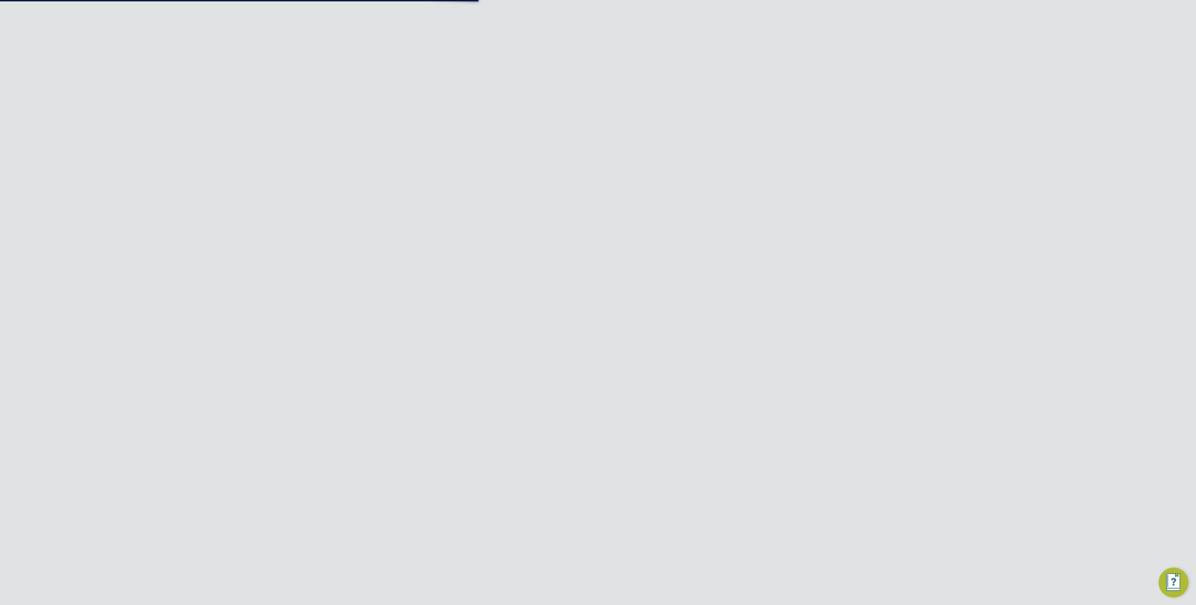
type input "[PERSON_NAME] Construction & Infrastructure Ltd"
click at [304, 173] on span "Network" at bounding box center [291, 172] width 29 height 9
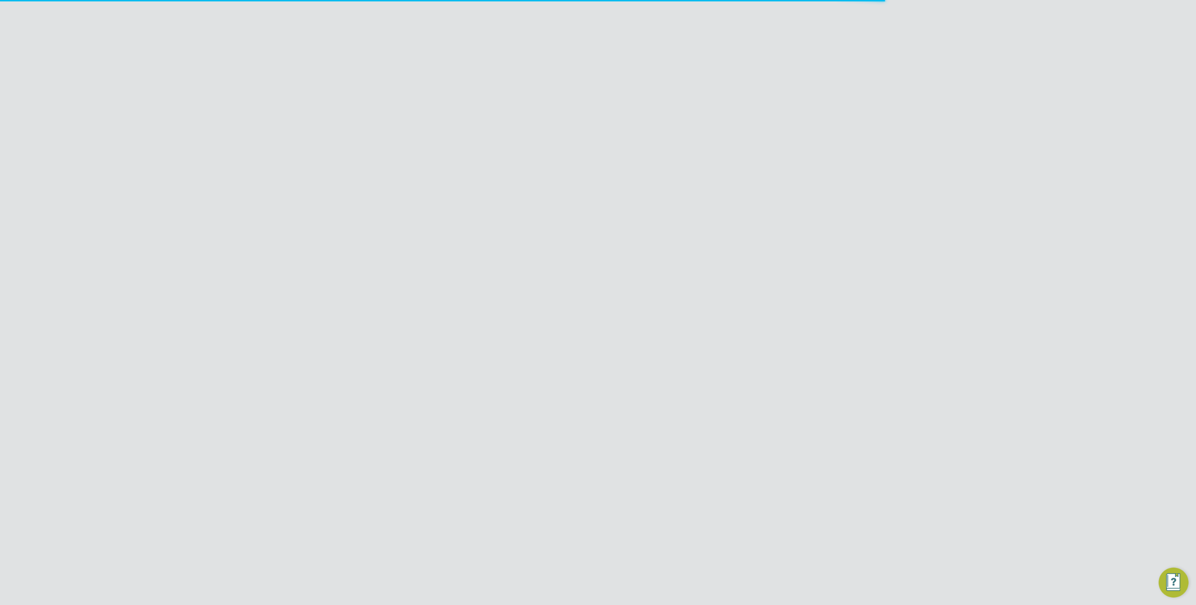
click at [305, 195] on link "Team Members" at bounding box center [303, 195] width 52 height 9
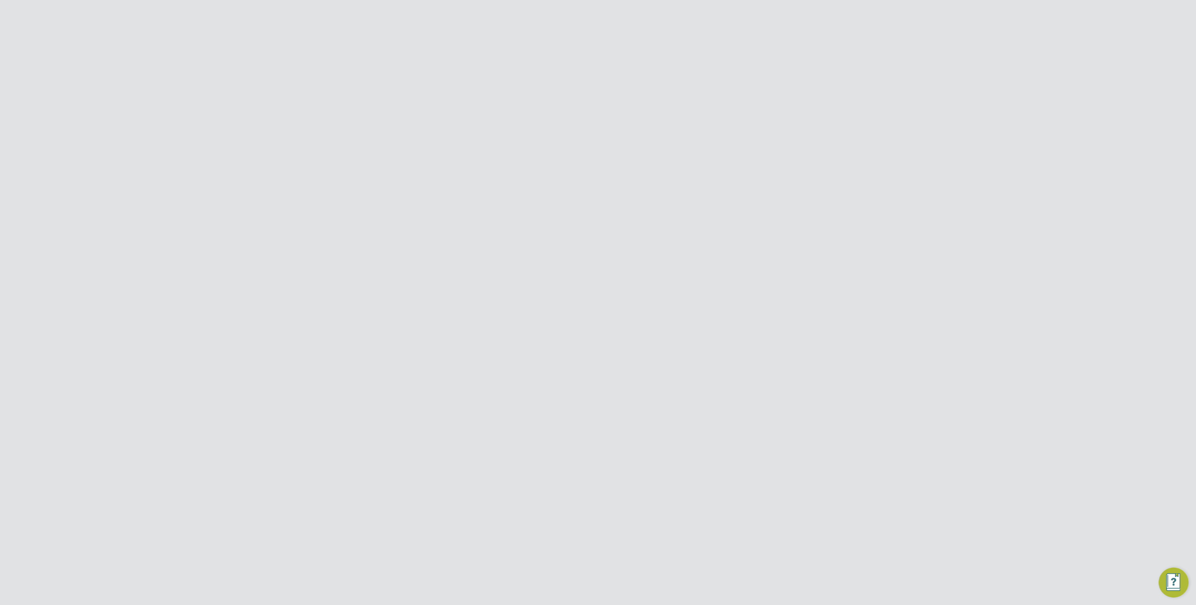
click at [744, 81] on button "New Team Member" at bounding box center [767, 78] width 74 height 15
click at [0, 0] on h2 "New Team Member Mandatory Fields" at bounding box center [0, 0] width 0 height 0
click at [756, 23] on div at bounding box center [755, 19] width 17 height 17
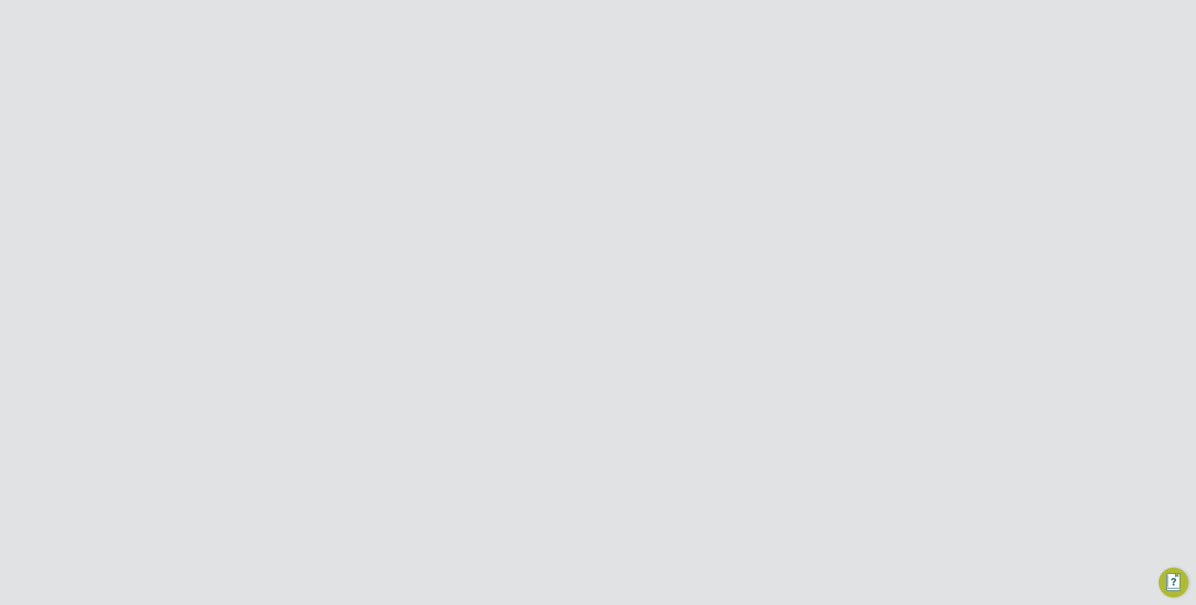
click at [302, 390] on button "Preferences" at bounding box center [311, 396] width 87 height 21
click at [297, 390] on button "Preferences" at bounding box center [311, 396] width 87 height 21
click at [302, 379] on link "VMS Configurations" at bounding box center [311, 381] width 68 height 9
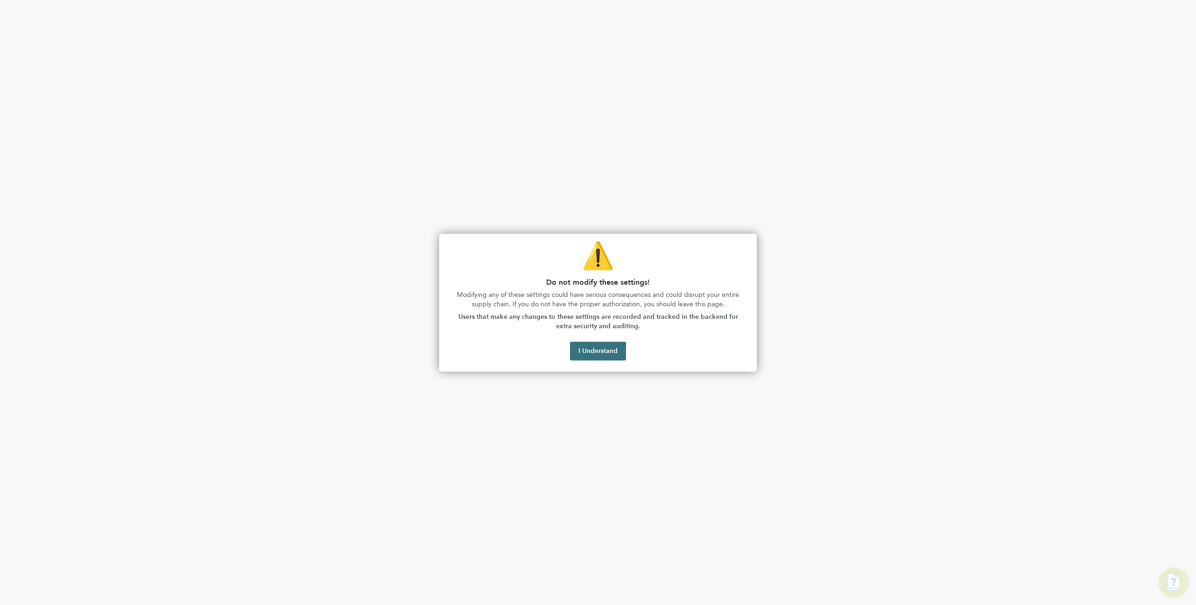
click at [612, 353] on button "I Understand" at bounding box center [598, 351] width 56 height 19
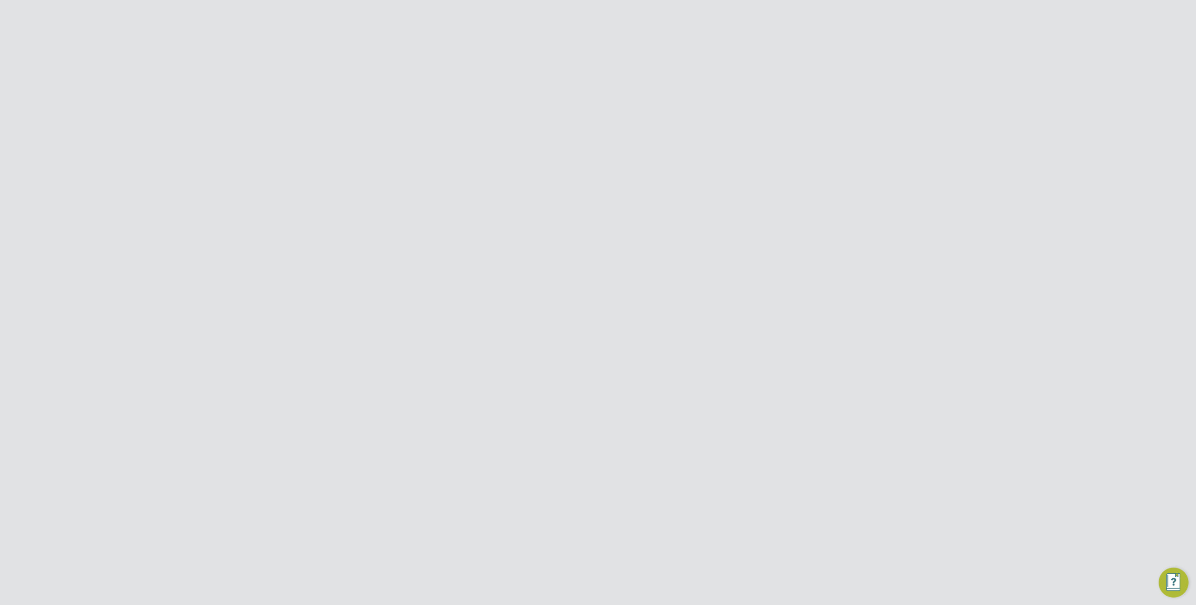
click at [785, 147] on icon at bounding box center [787, 145] width 12 height 7
click at [749, 163] on li "Edit VMS Configuration" at bounding box center [746, 165] width 90 height 13
type input "[PERSON_NAME] Construction - [GEOGRAPHIC_DATA]"
type input "[PERSON_NAME] Construction & Infrastructure Ltd"
type input "Custom"
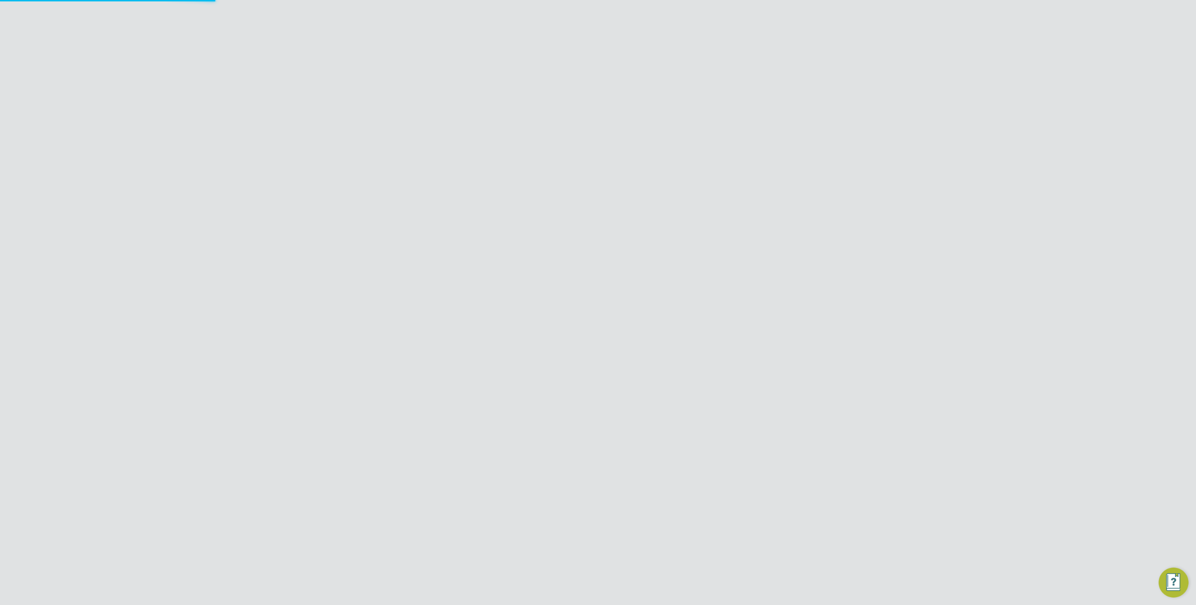
type input "By Vendor Group"
type input "No Limits"
click at [791, 75] on div at bounding box center [793, 75] width 17 height 17
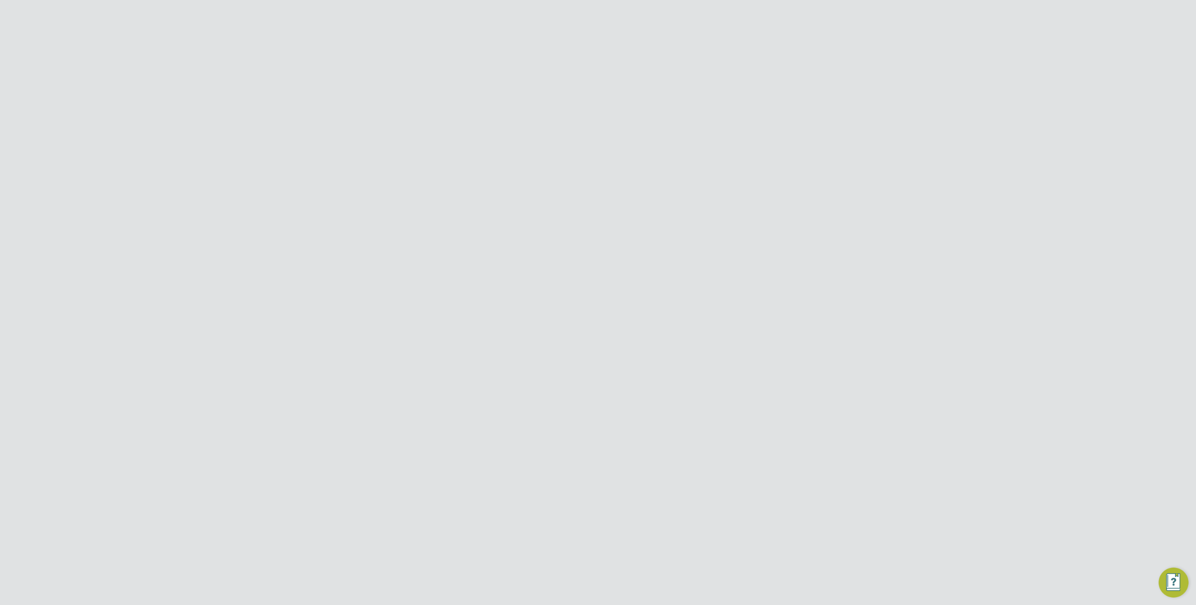
click at [786, 146] on icon at bounding box center [787, 145] width 12 height 7
click at [838, 165] on div "PE Product ENGAGE Team Notifications 2 Applications: Dashboard Tasks Network Te…" at bounding box center [598, 217] width 1196 height 374
click at [698, 146] on div "14" at bounding box center [677, 144] width 204 height 17
click at [784, 188] on icon at bounding box center [783, 191] width 9 height 11
click at [754, 215] on li "Edit Vendor" at bounding box center [759, 213] width 60 height 13
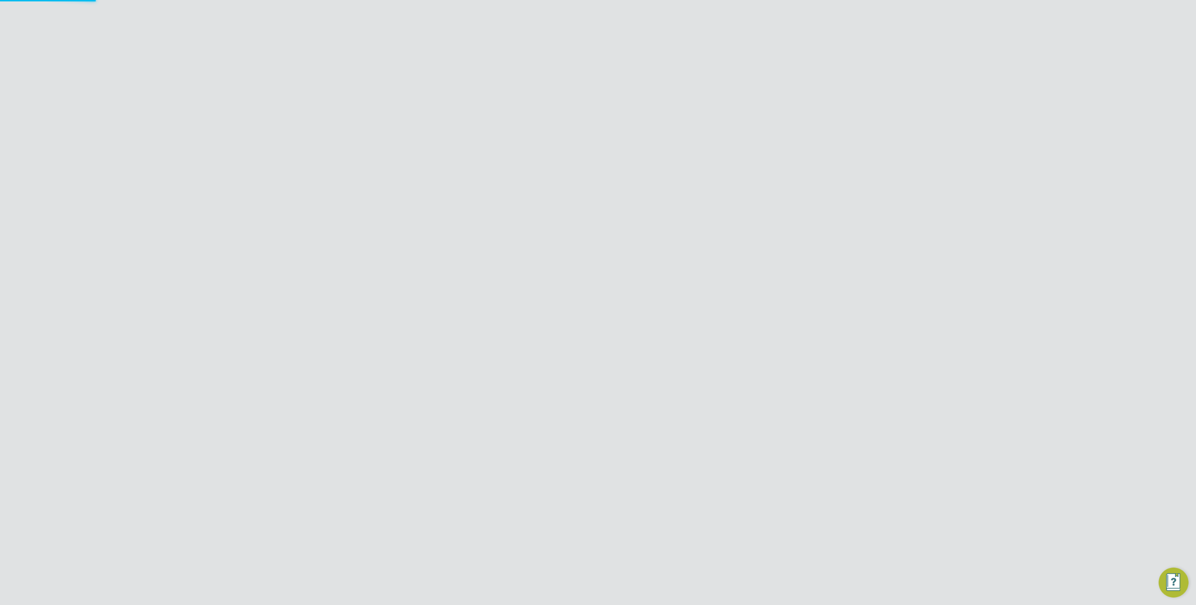
scroll to position [294, 337]
click at [753, 77] on div at bounding box center [755, 75] width 17 height 17
click at [787, 367] on icon at bounding box center [783, 372] width 9 height 11
click at [750, 355] on li "Edit Vendor" at bounding box center [758, 355] width 59 height 13
click at [758, 78] on div at bounding box center [758, 75] width 17 height 17
